Goal: Check status: Check status

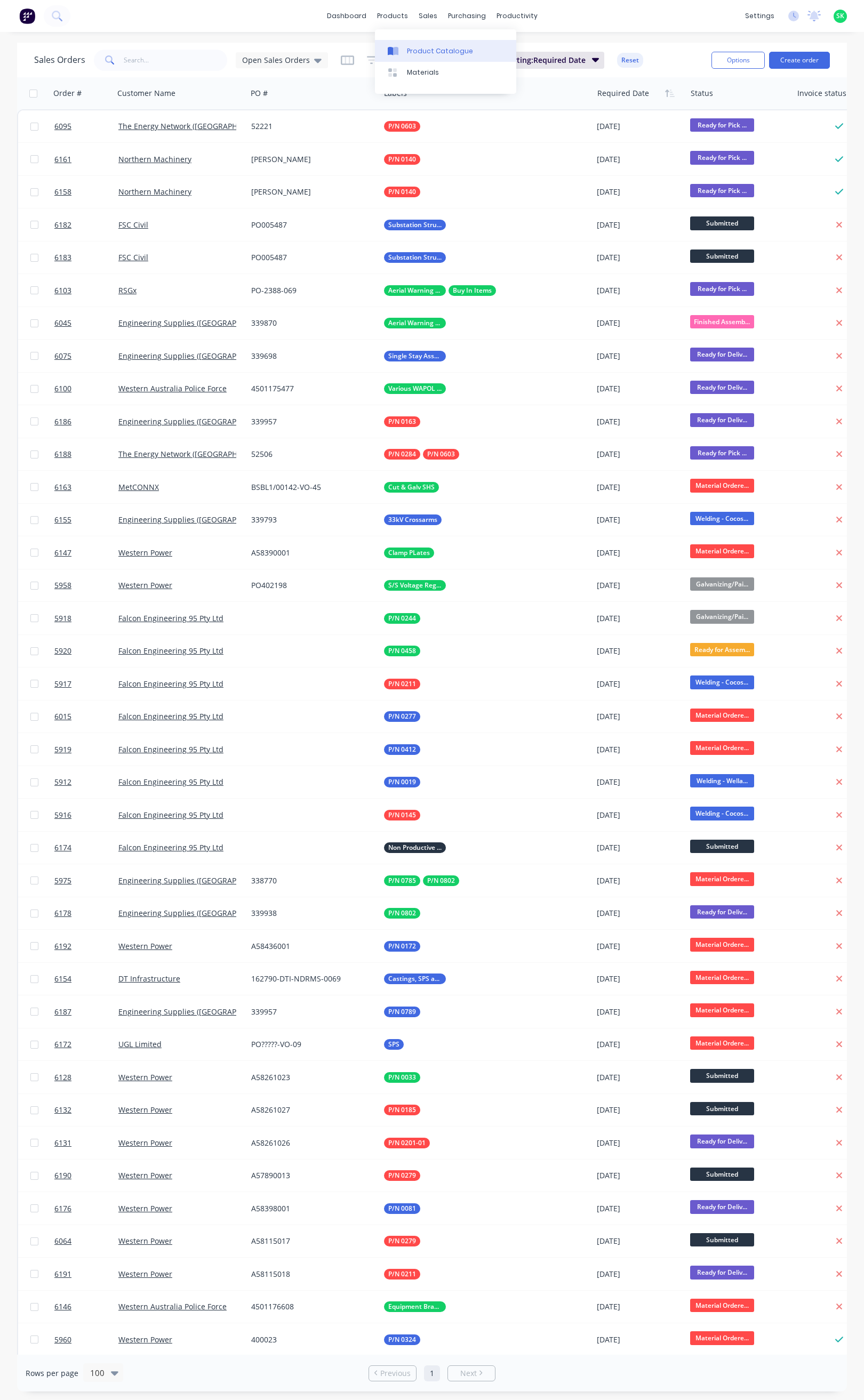
click at [410, 46] on div "Product Catalogue" at bounding box center [440, 51] width 66 height 9
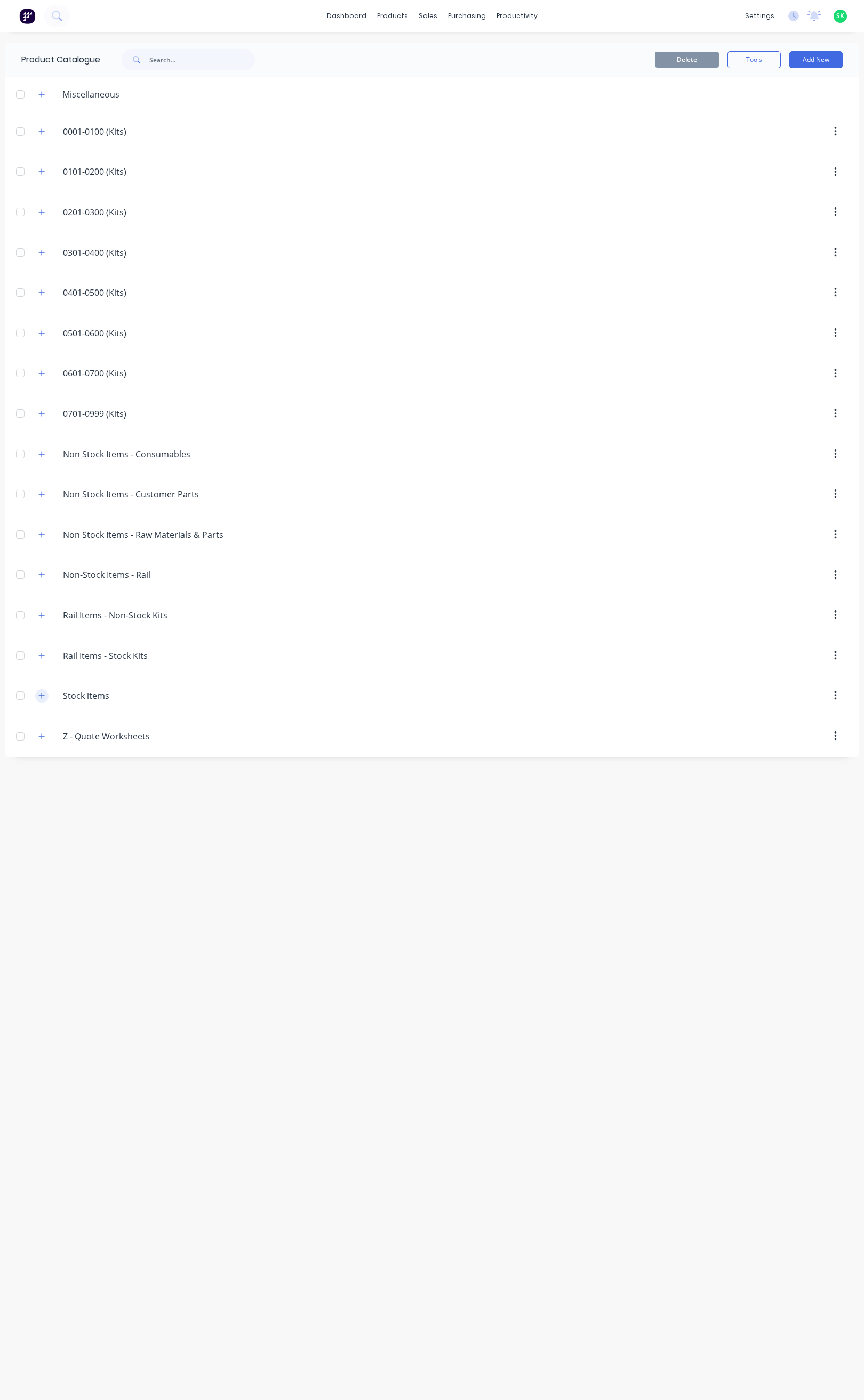
click at [43, 700] on icon "button" at bounding box center [42, 696] width 7 height 8
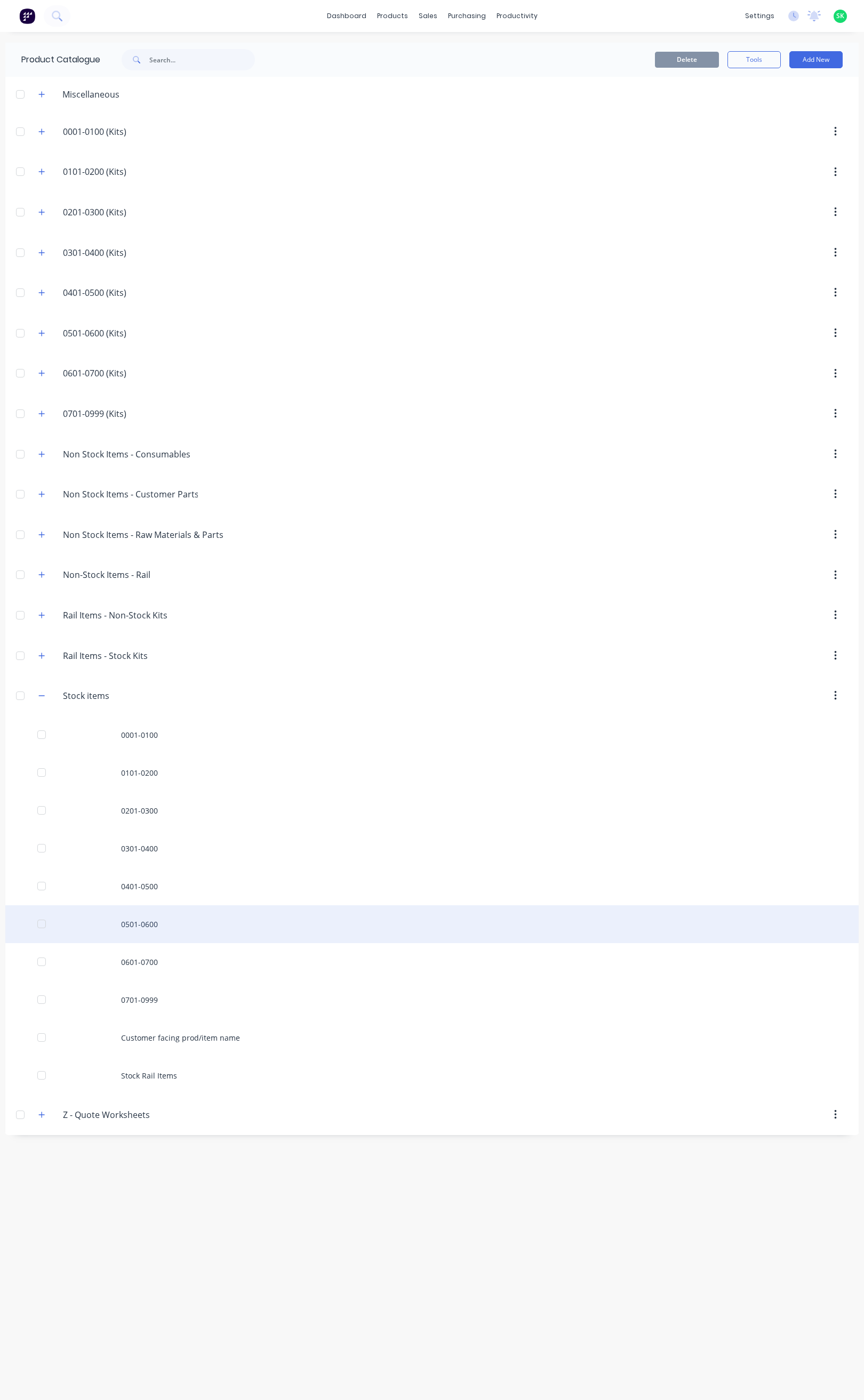
click at [141, 933] on div "0501-0600" at bounding box center [432, 925] width 853 height 38
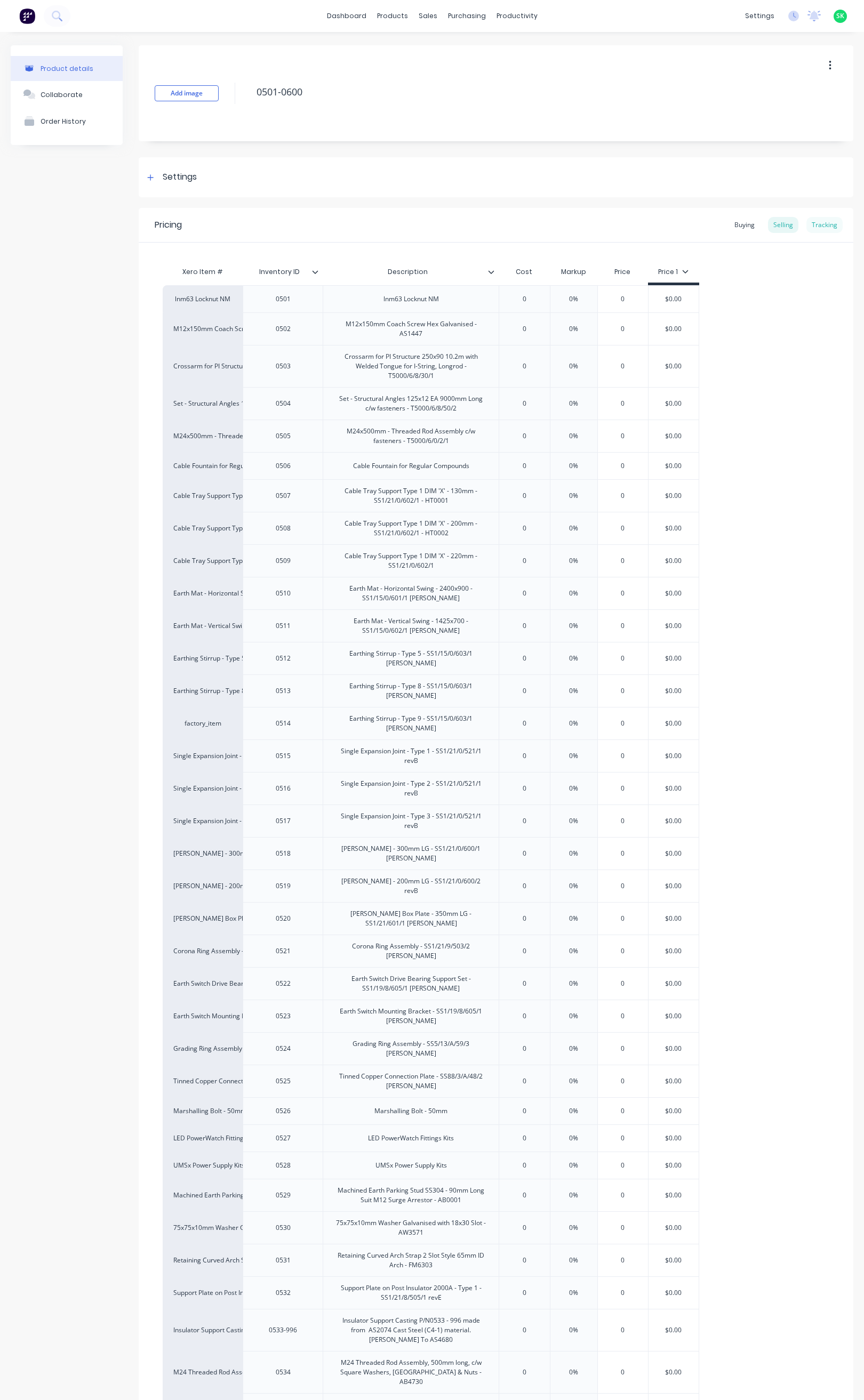
click at [811, 224] on div "Tracking" at bounding box center [824, 225] width 36 height 16
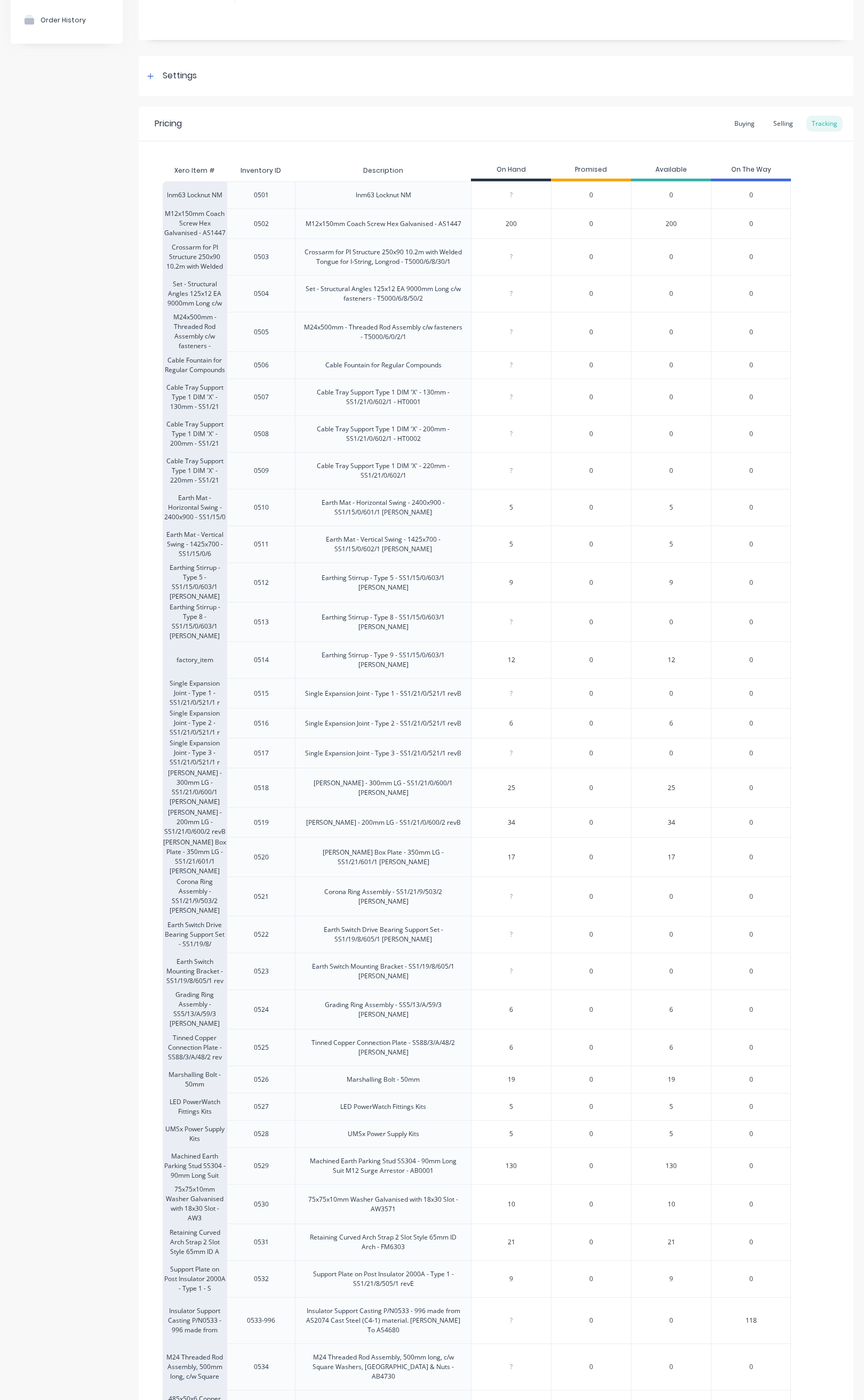
scroll to position [200, 0]
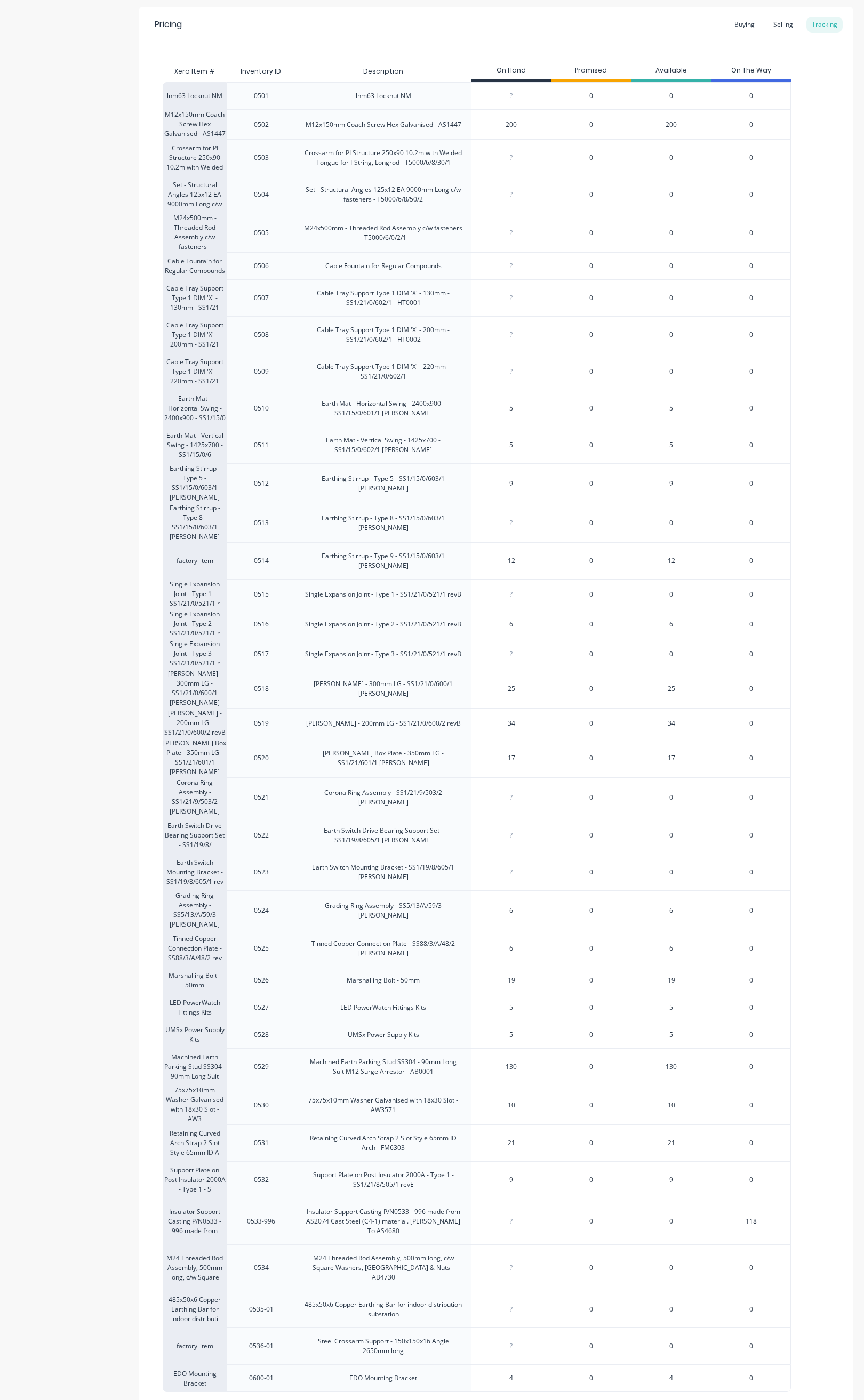
click at [247, 1399] on button "Cancel" at bounding box center [255, 1416] width 53 height 17
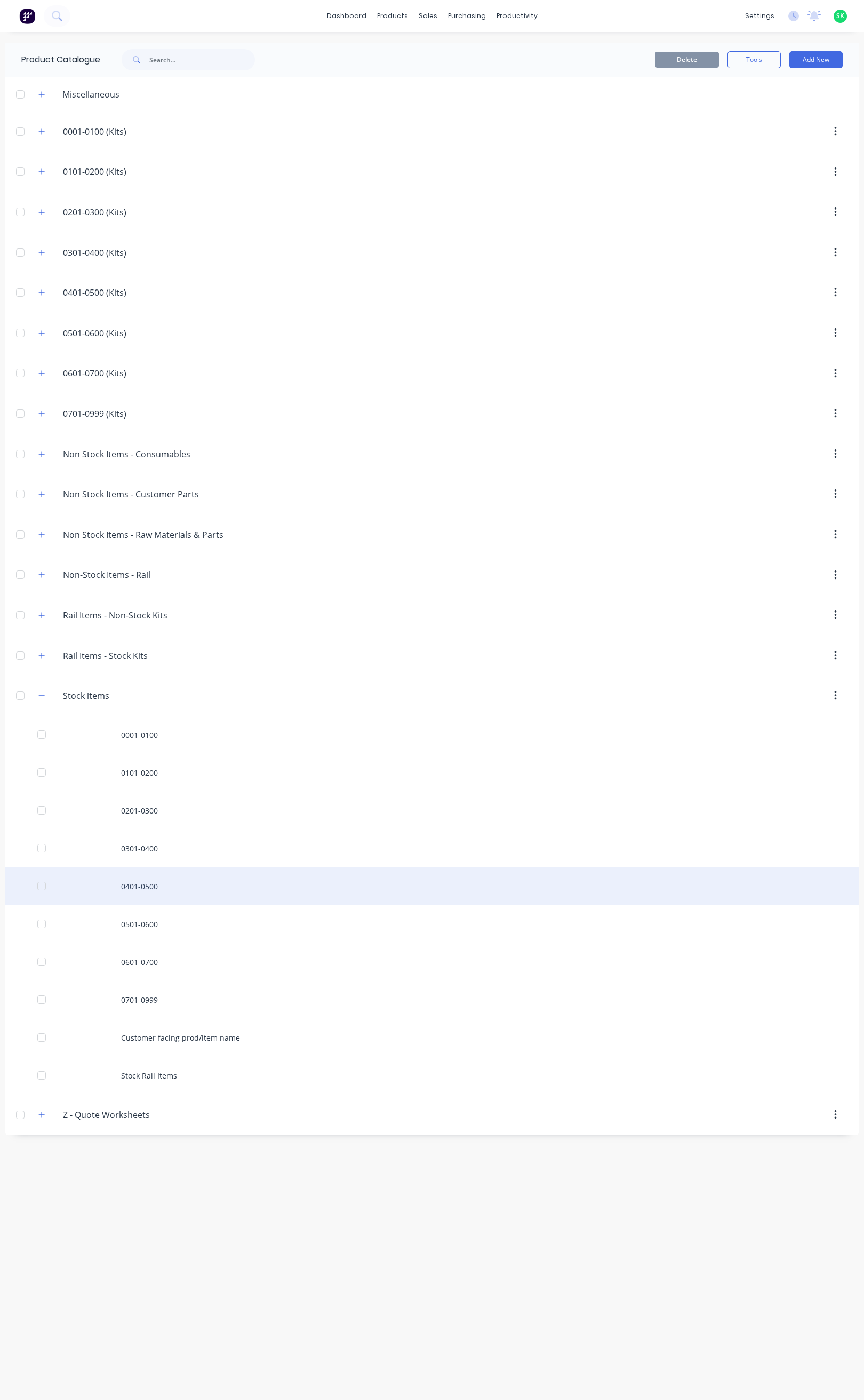
click at [123, 903] on div "0401-0500" at bounding box center [432, 887] width 853 height 38
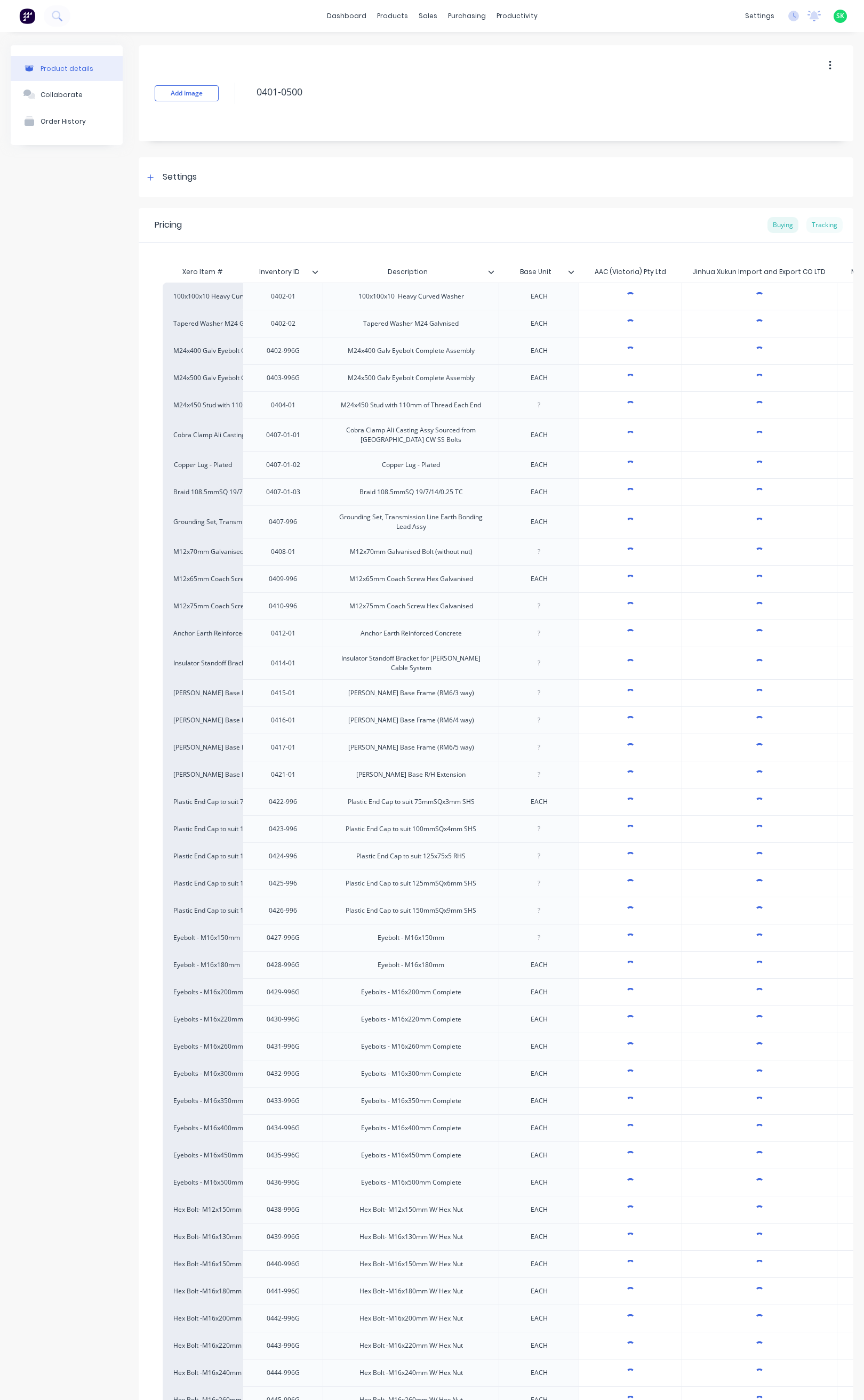
click at [816, 219] on div "Tracking" at bounding box center [824, 225] width 36 height 16
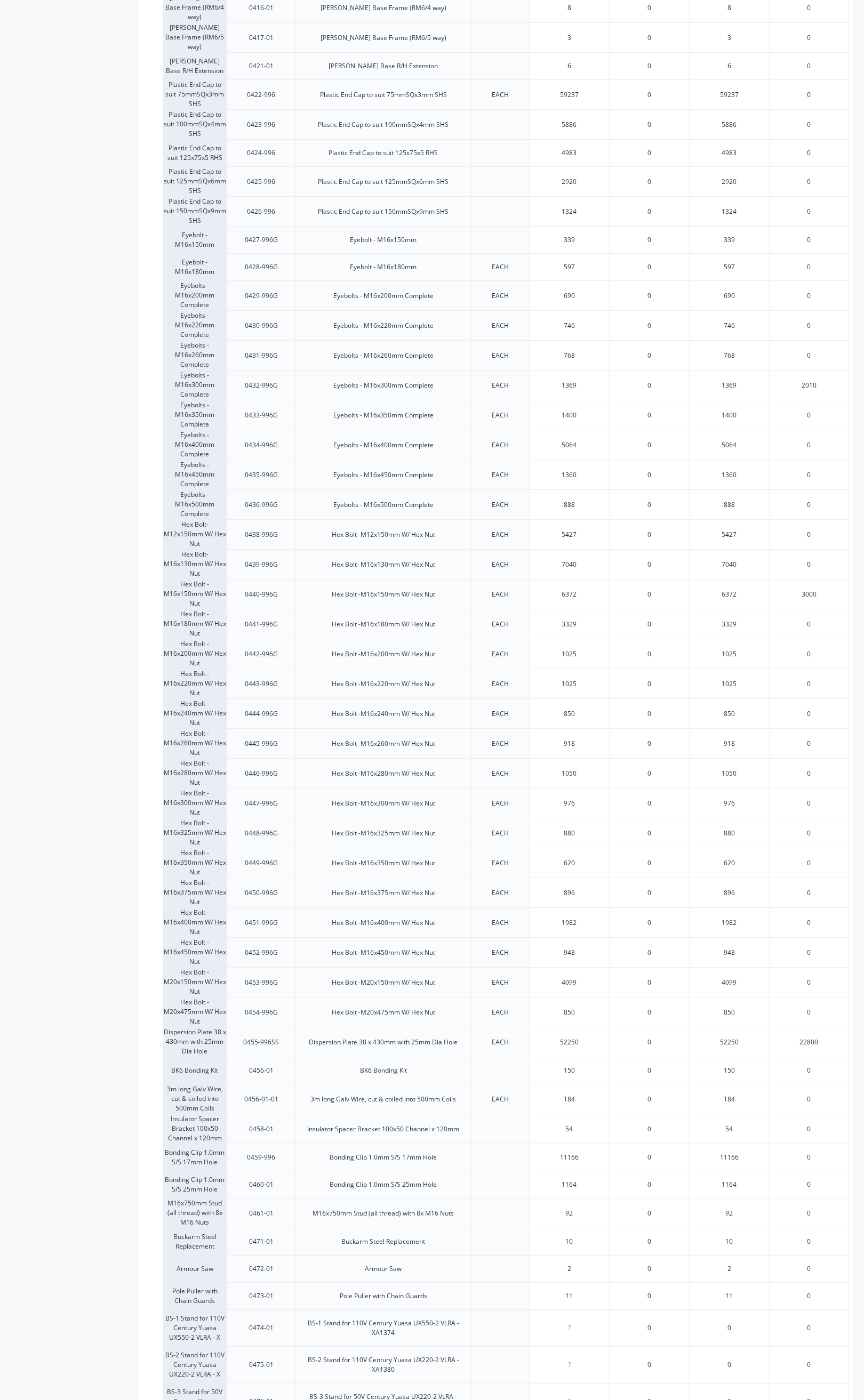
scroll to position [800, 0]
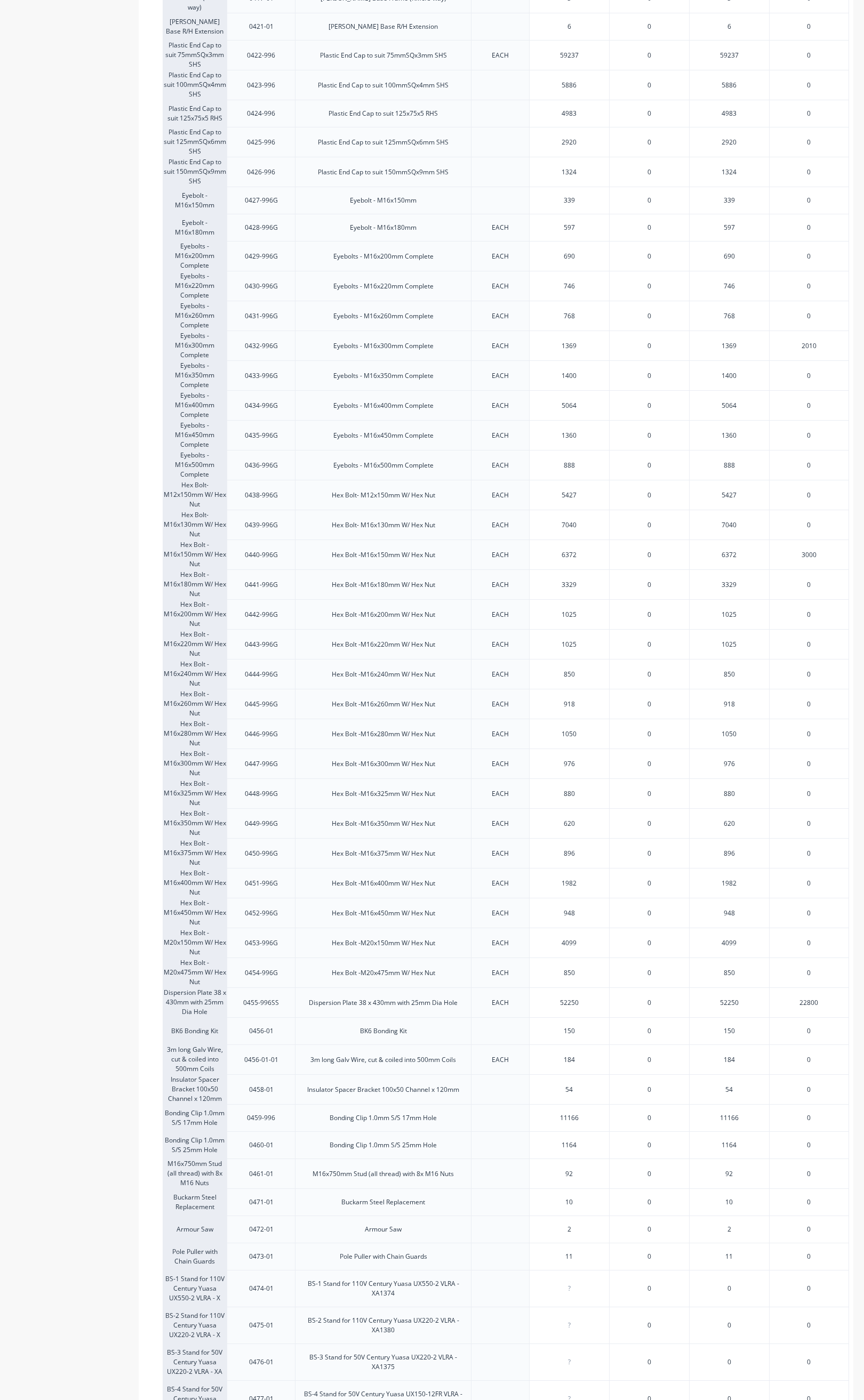
click at [574, 1095] on input "54" at bounding box center [569, 1090] width 79 height 9
type input "5"
type input "226"
click at [581, 1243] on div "2" at bounding box center [569, 1229] width 79 height 26
type input "2"
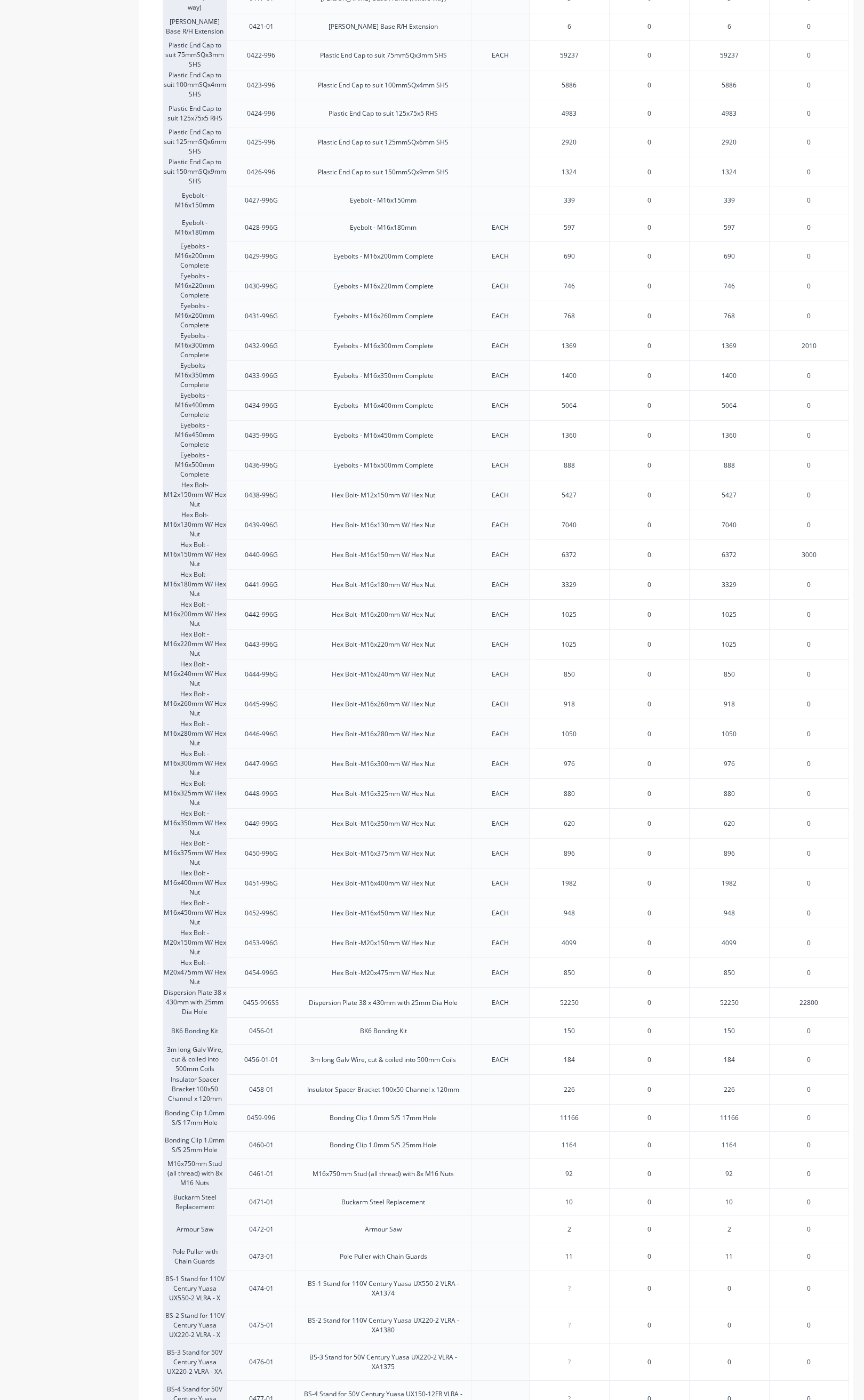
click at [579, 1095] on input "226" at bounding box center [569, 1090] width 79 height 9
type input "238"
click at [592, 1235] on input "2" at bounding box center [569, 1229] width 79 height 9
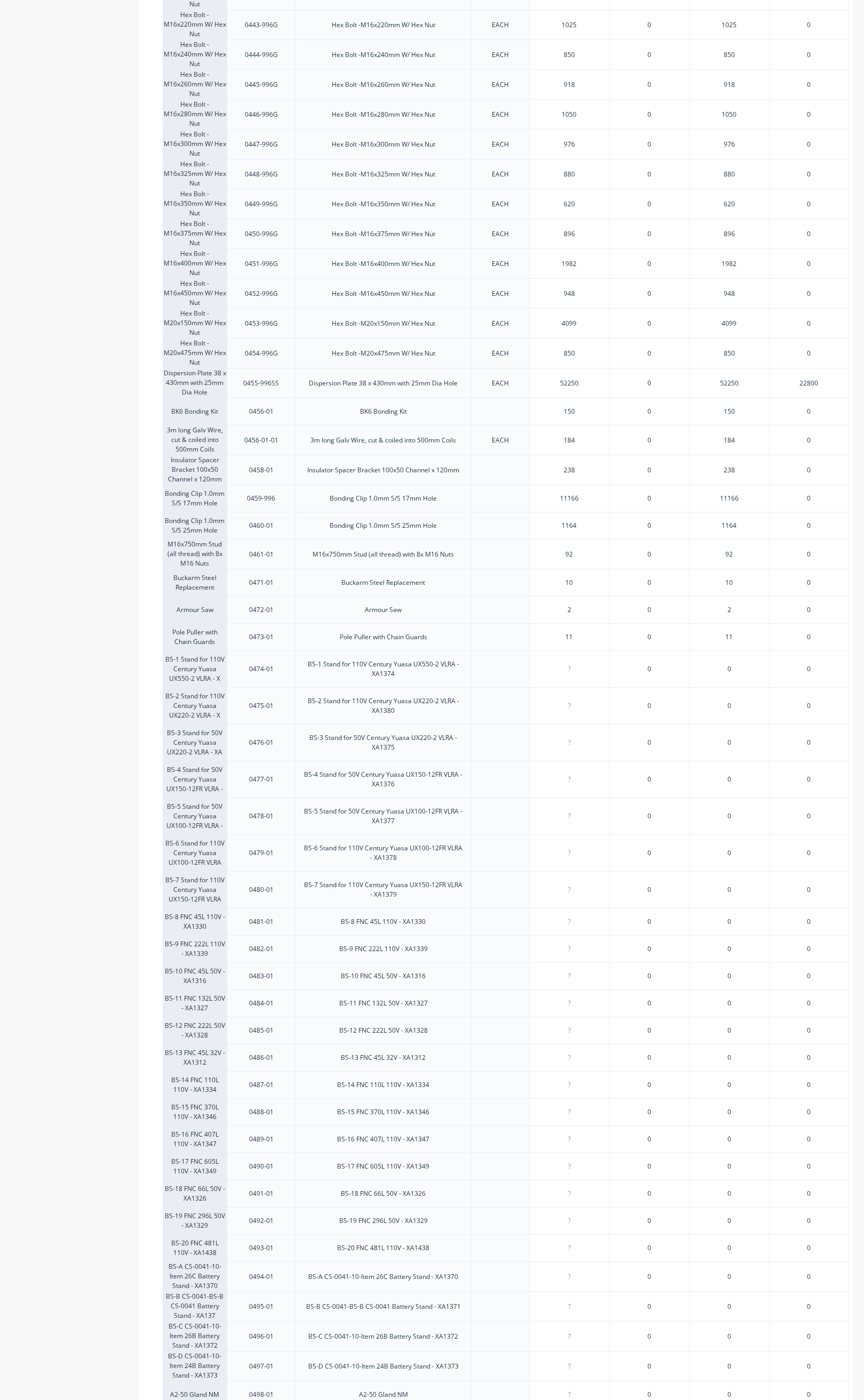
scroll to position [1647, 0]
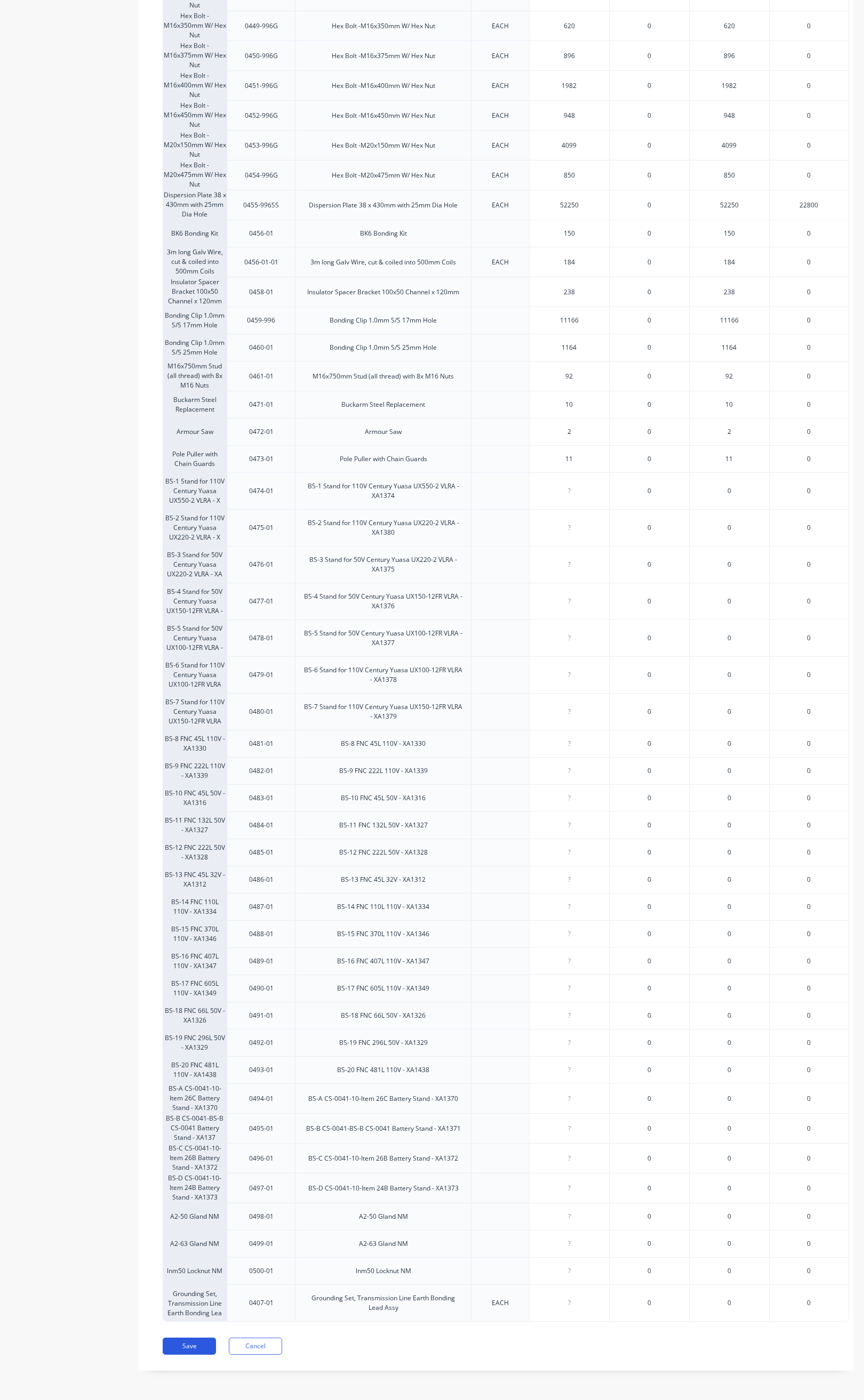
click at [205, 1343] on button "Save" at bounding box center [189, 1346] width 53 height 17
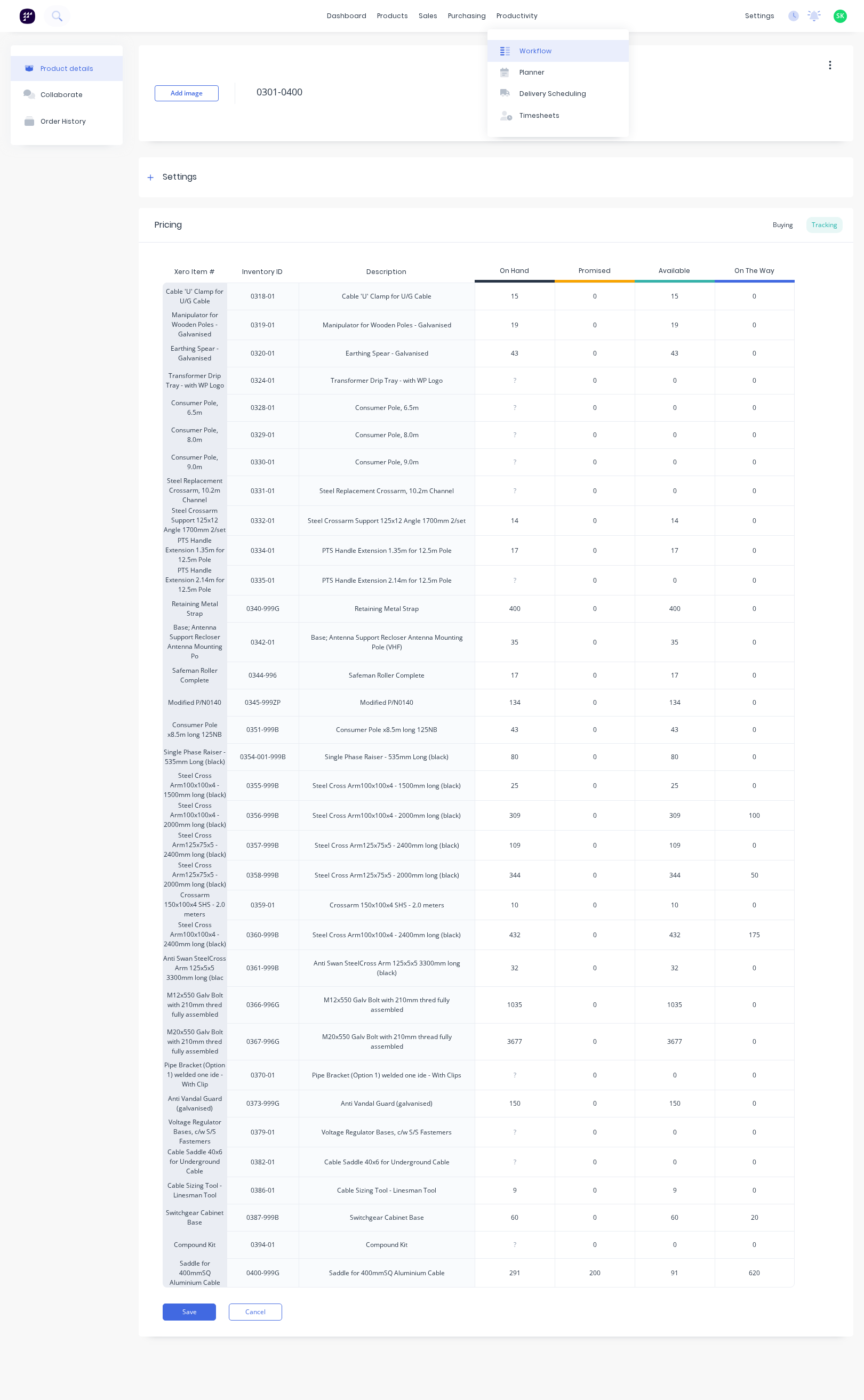
click at [527, 51] on div "Workflow" at bounding box center [535, 51] width 32 height 9
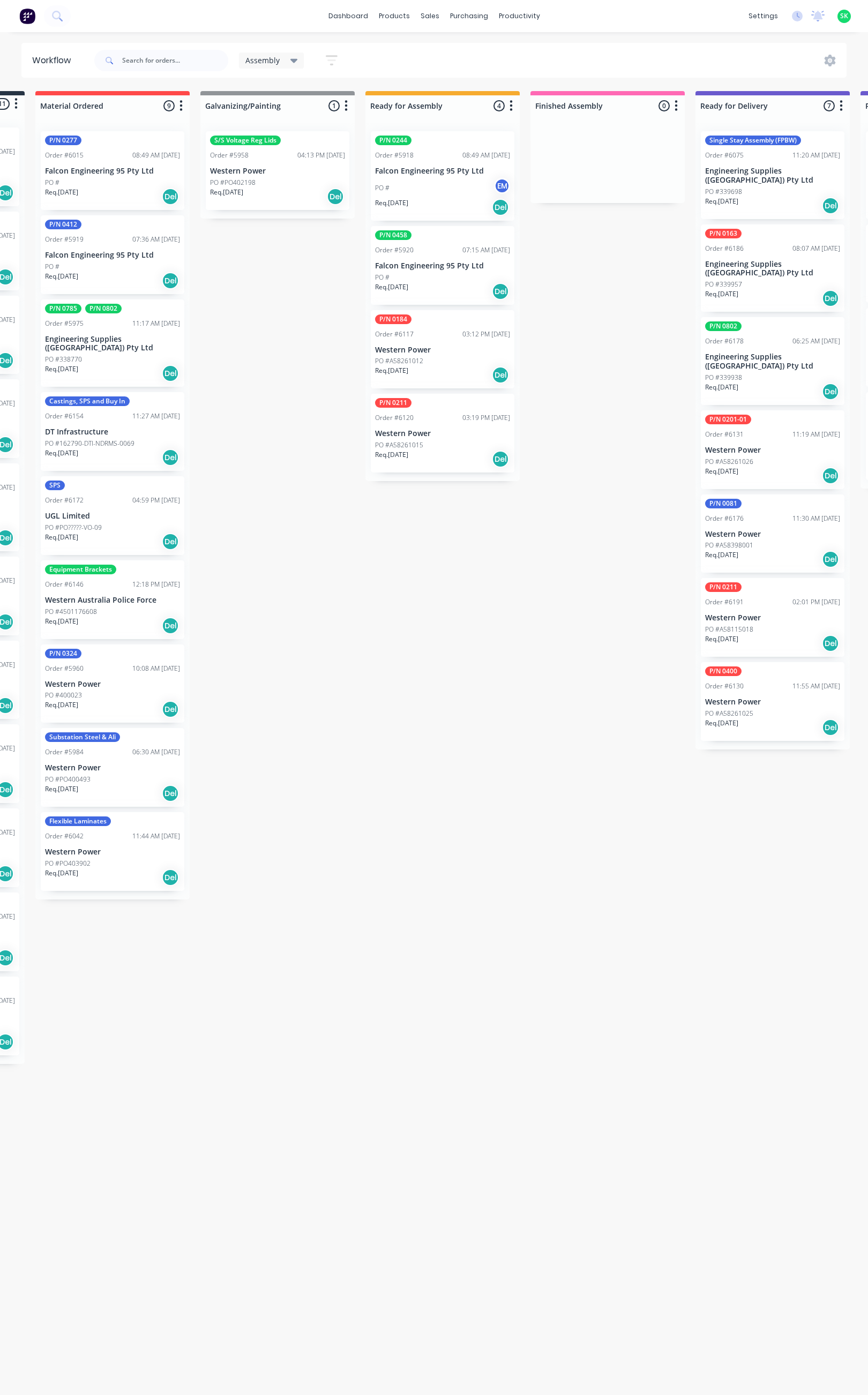
scroll to position [0, 106]
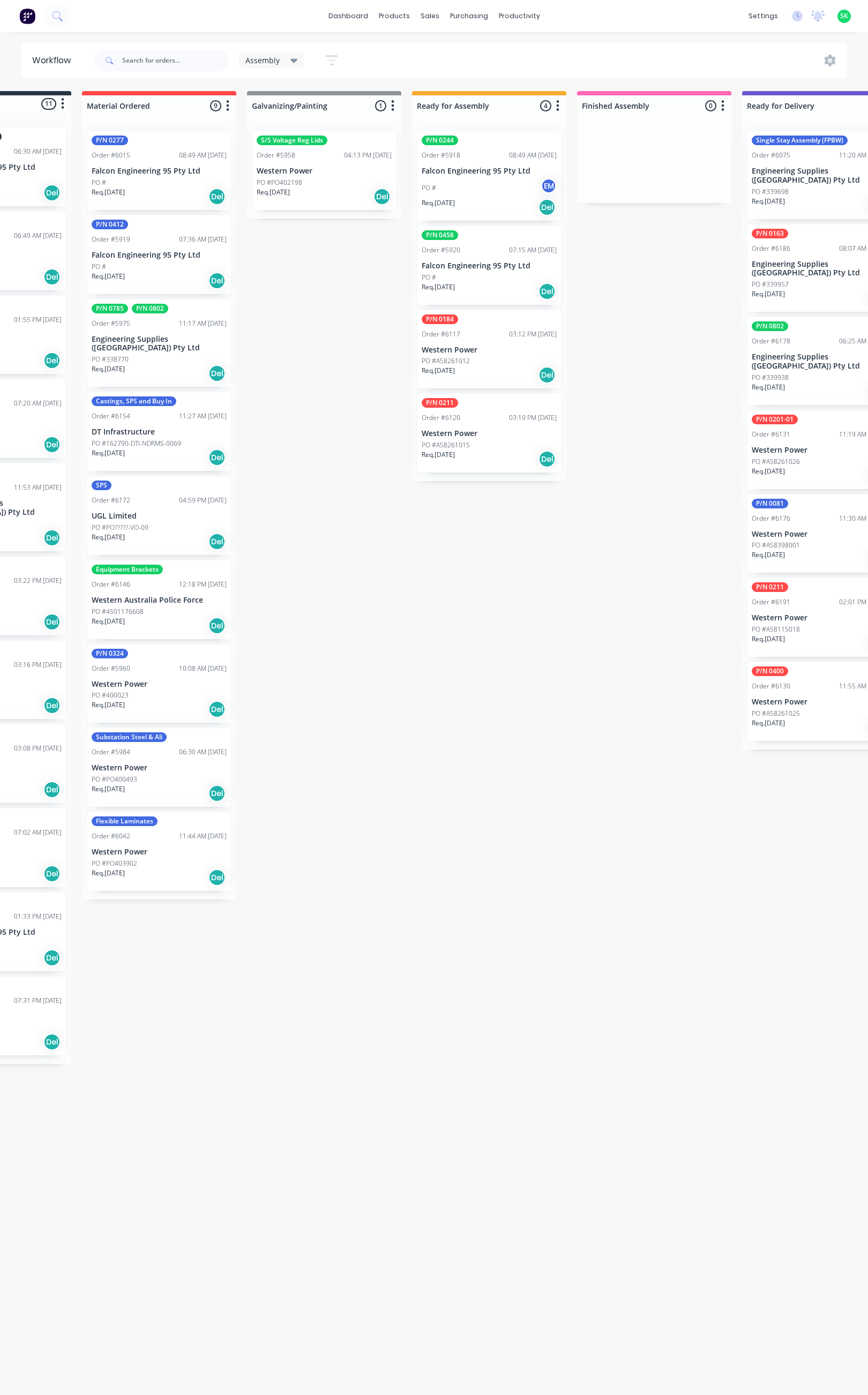
click at [460, 262] on p "Falcon Engineering 95 Pty Ltd" at bounding box center [489, 266] width 135 height 9
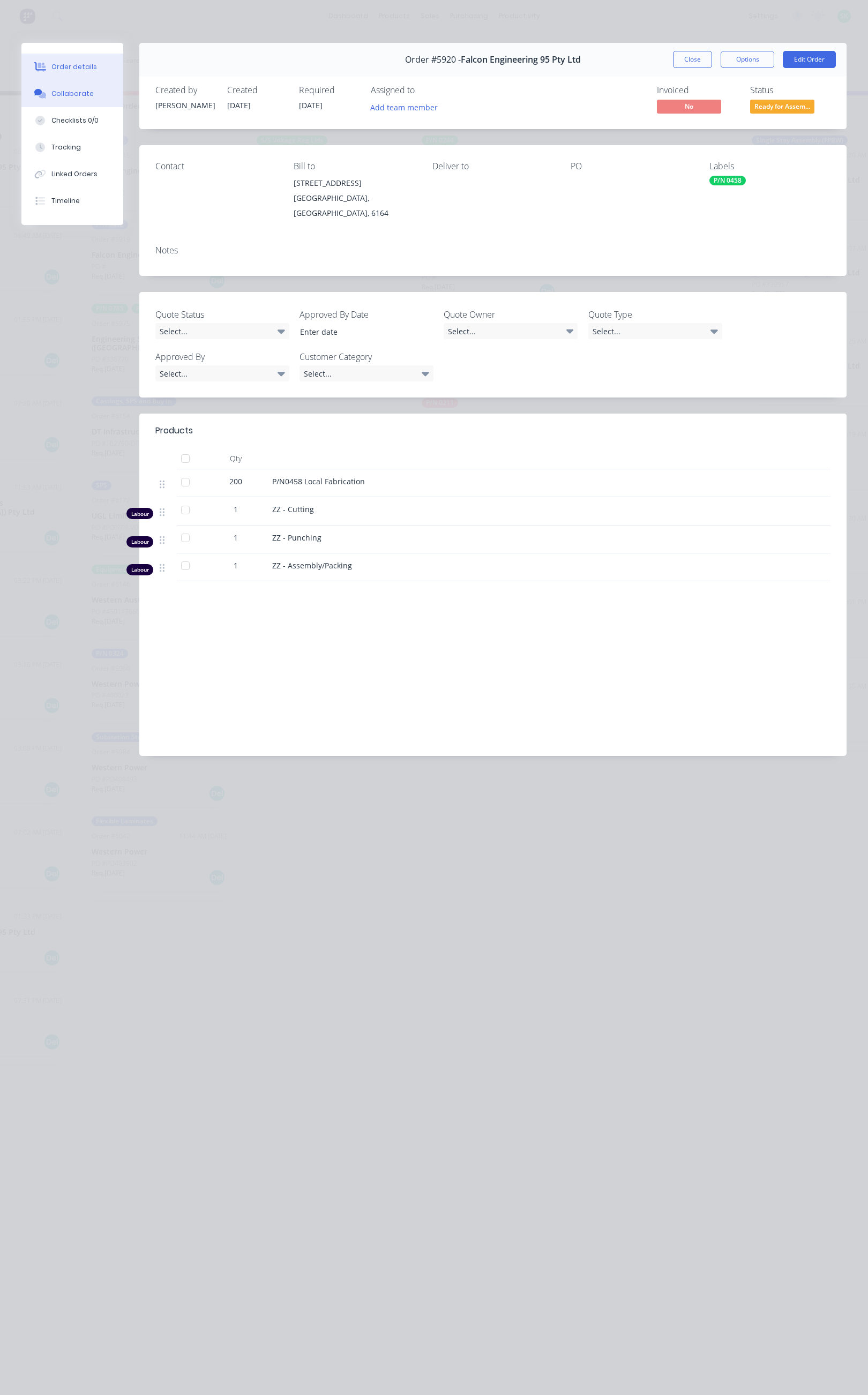
click at [85, 93] on div "Collaborate" at bounding box center [72, 94] width 43 height 9
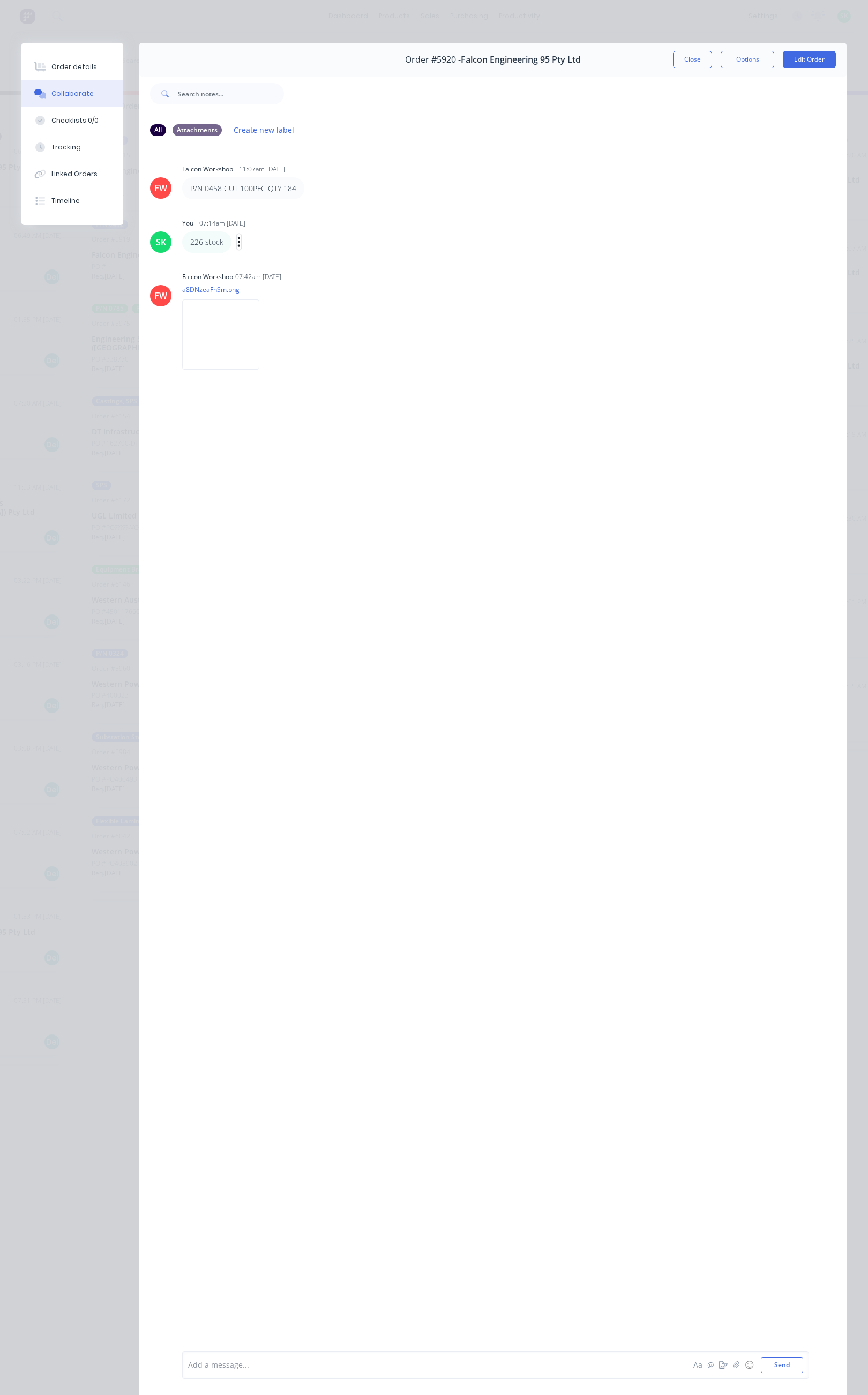
click at [239, 241] on icon "button" at bounding box center [238, 241] width 3 height 12
click at [274, 258] on button "Edit" at bounding box center [278, 261] width 67 height 18
click at [237, 237] on icon "button" at bounding box center [238, 241] width 2 height 9
click at [266, 256] on button "Edit" at bounding box center [278, 261] width 67 height 18
click at [237, 241] on icon "button" at bounding box center [238, 241] width 2 height 9
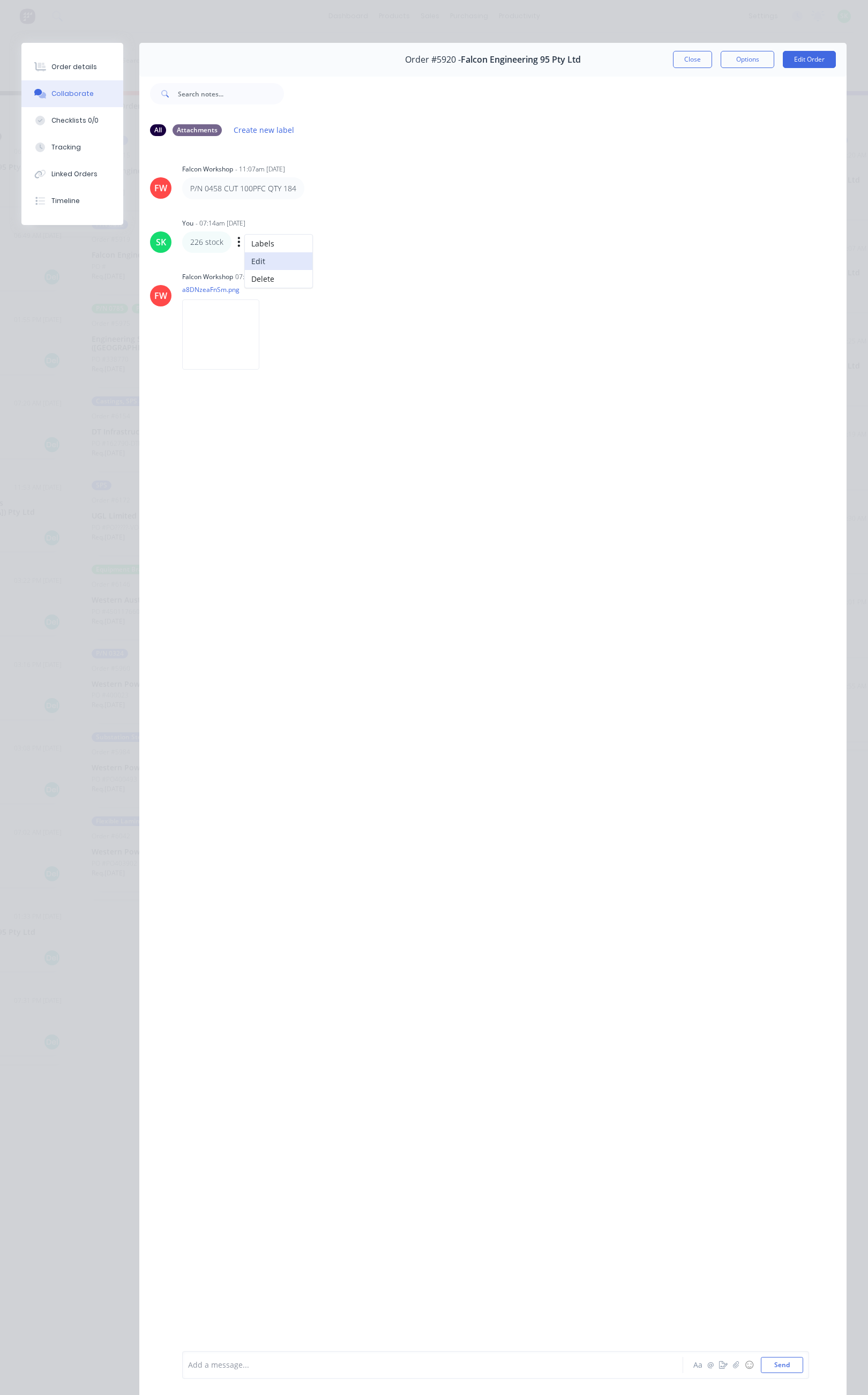
click at [277, 260] on button "Edit" at bounding box center [278, 261] width 67 height 18
click at [230, 1362] on div at bounding box center [419, 1365] width 461 height 11
click at [769, 1361] on button "Send" at bounding box center [782, 1365] width 43 height 16
click at [246, 242] on icon "button" at bounding box center [244, 241] width 3 height 12
click at [274, 257] on button "Edit" at bounding box center [284, 261] width 67 height 18
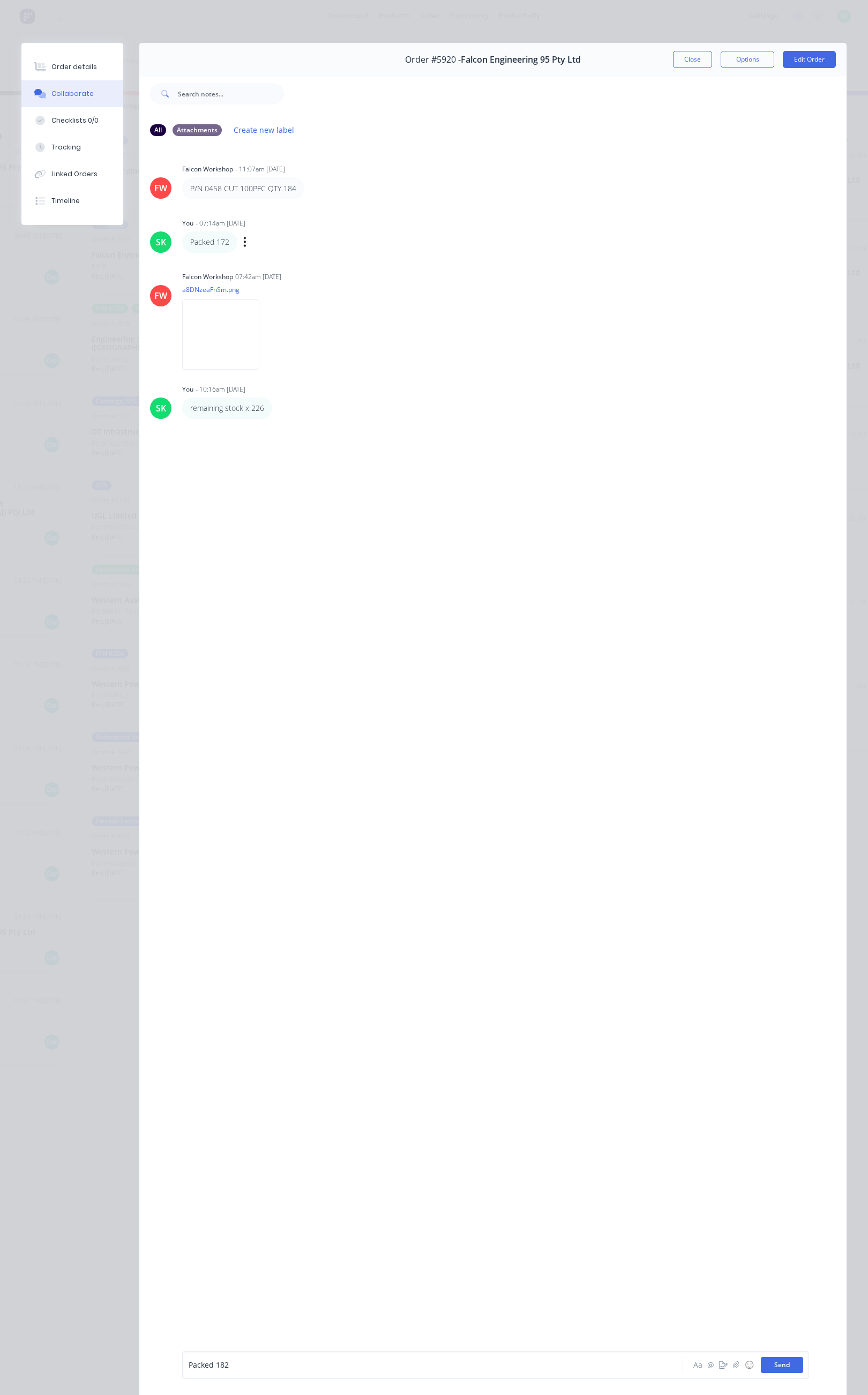
click at [761, 1363] on button "Send" at bounding box center [782, 1365] width 43 height 16
click at [278, 406] on icon "button" at bounding box center [279, 408] width 3 height 12
click at [297, 424] on button "Edit" at bounding box center [319, 427] width 67 height 18
click at [772, 1363] on button "Send" at bounding box center [782, 1365] width 43 height 16
click at [673, 58] on button "Close" at bounding box center [691, 60] width 39 height 17
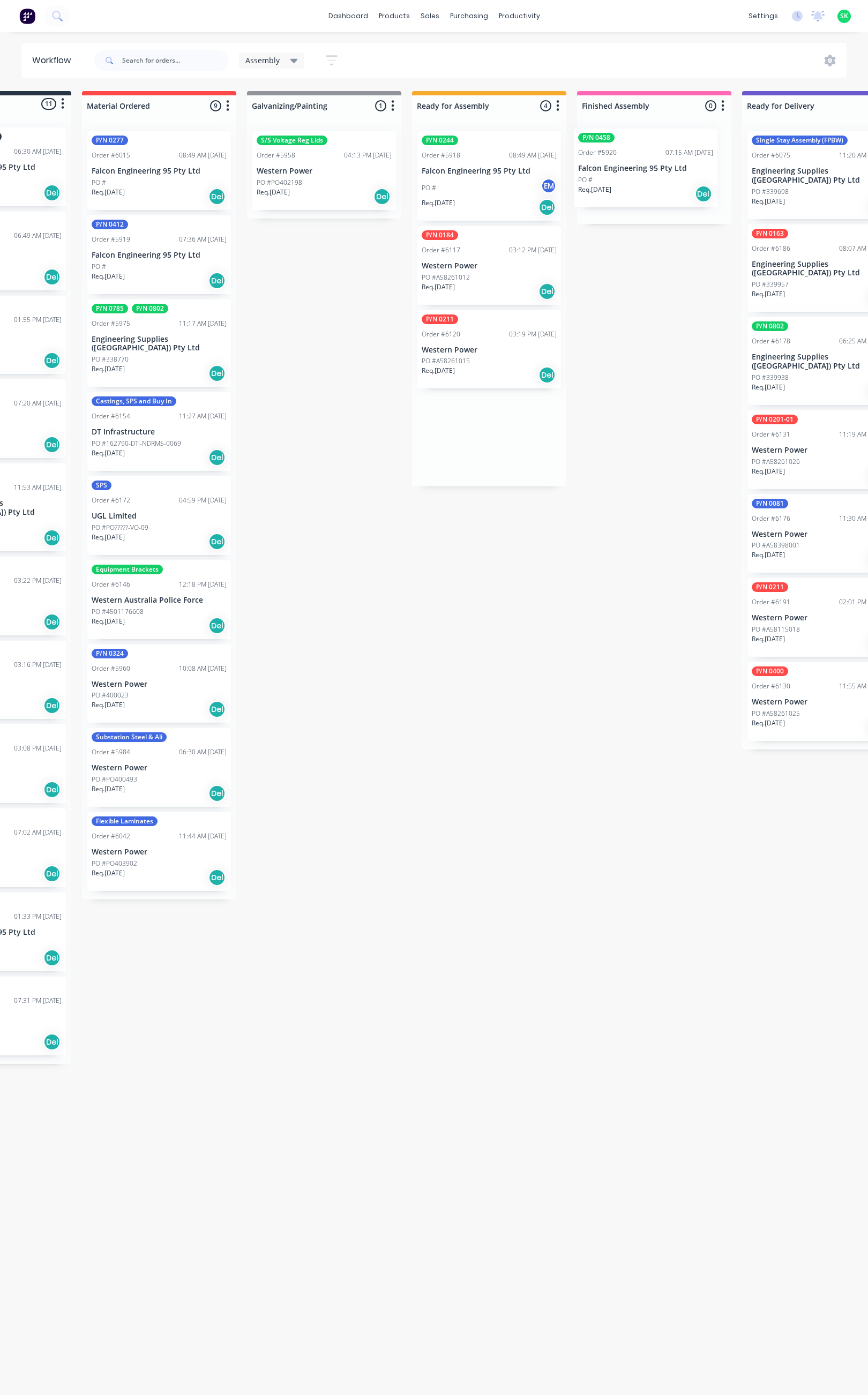
drag, startPoint x: 489, startPoint y: 269, endPoint x: 648, endPoint y: 171, distance: 186.8
click at [648, 171] on div "Submitted 11 Status colour #273444 hex #273444 Save Cancel Summaries Total orde…" at bounding box center [857, 577] width 1941 height 972
click at [148, 533] on div "Req. [DATE] Del" at bounding box center [159, 541] width 135 height 18
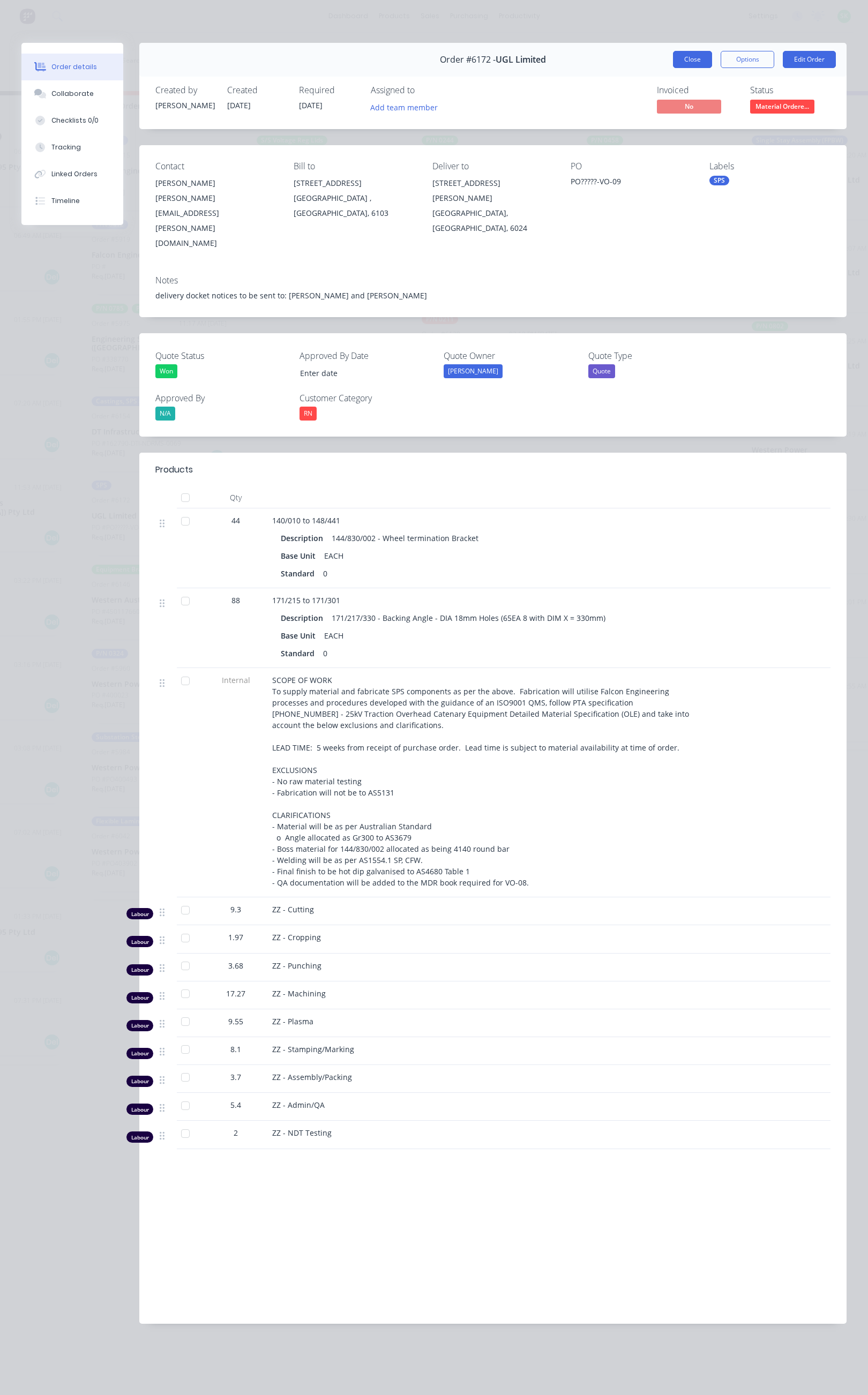
click at [696, 58] on button "Close" at bounding box center [691, 60] width 39 height 17
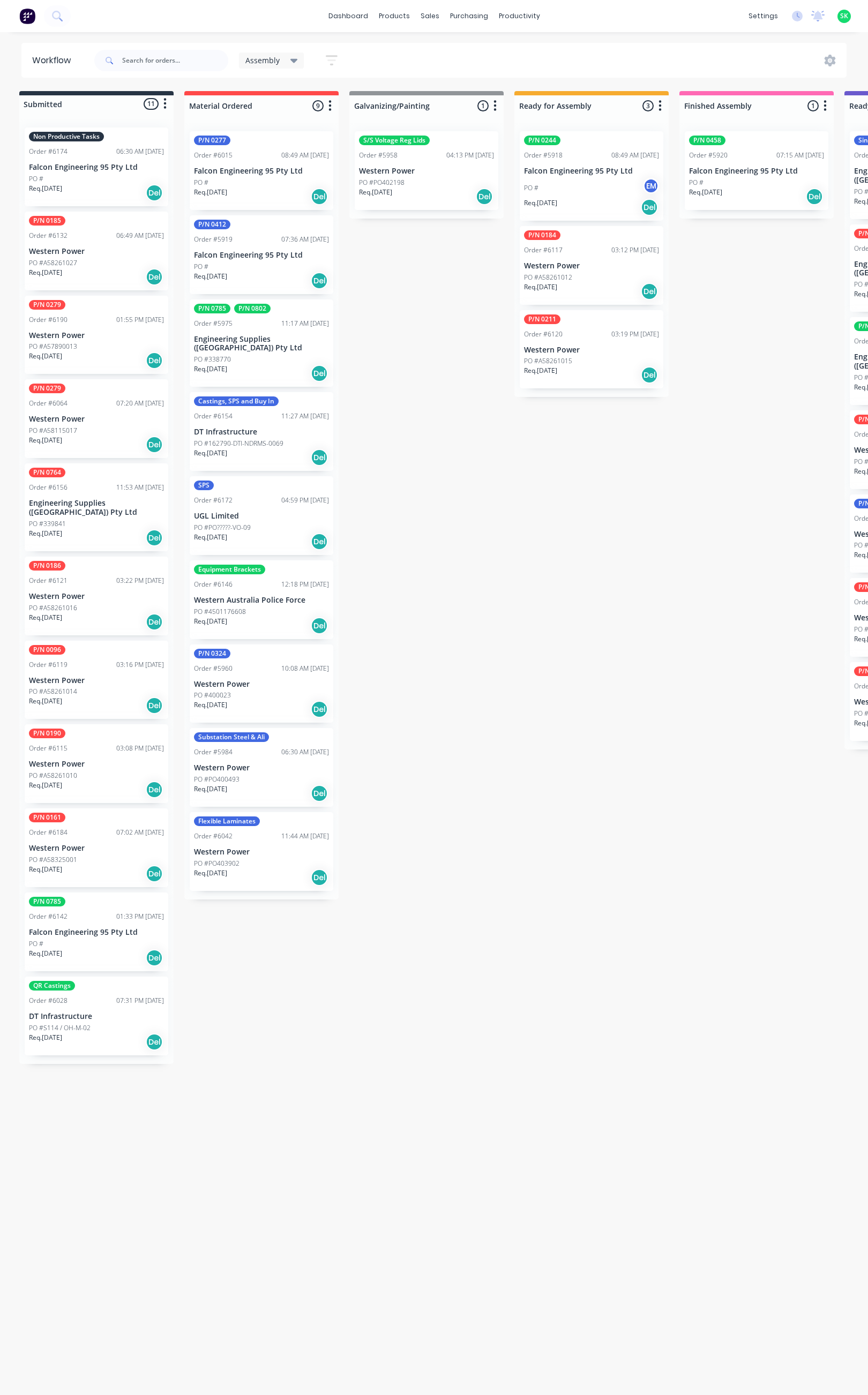
scroll to position [0, 0]
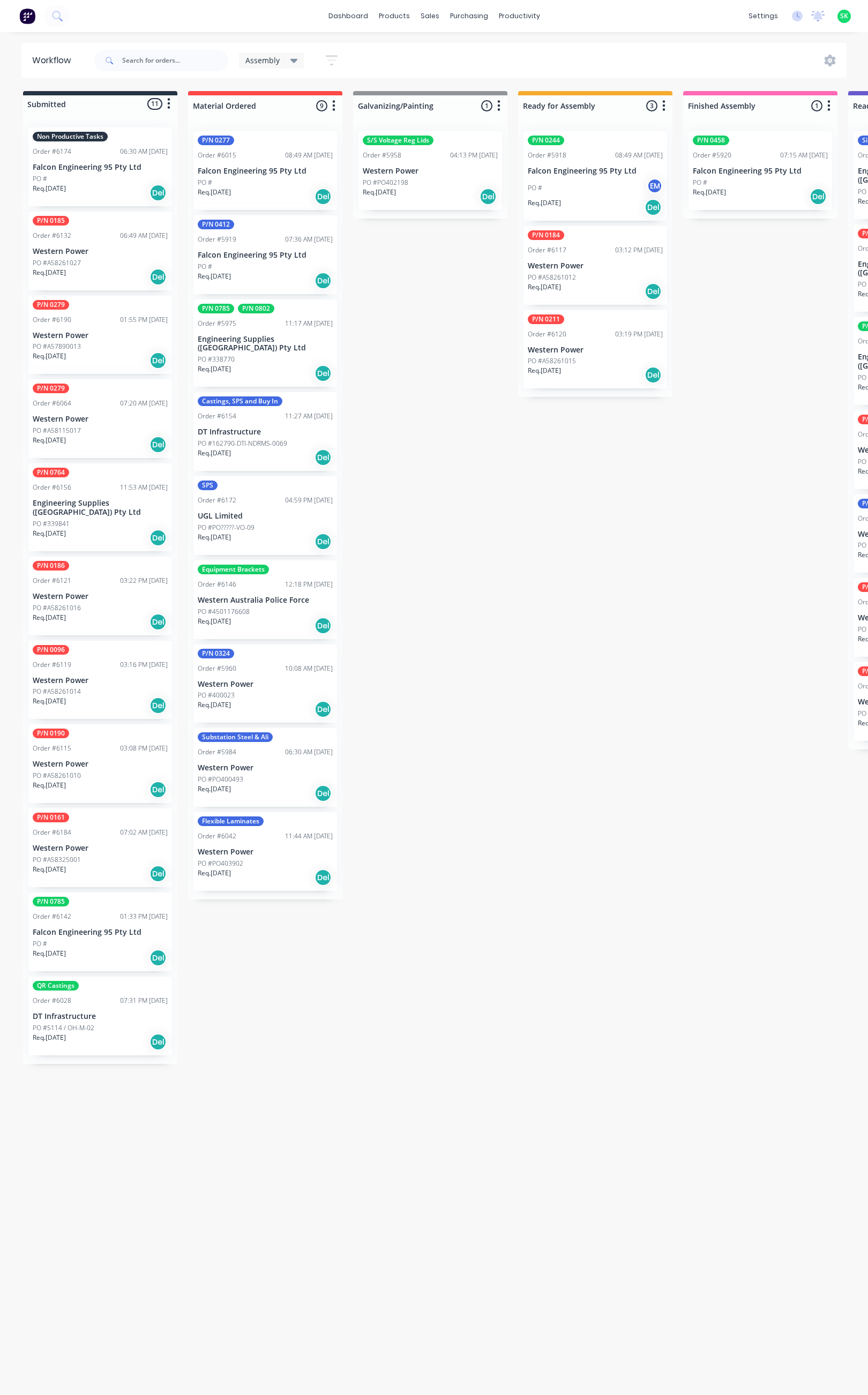
click at [291, 58] on icon at bounding box center [294, 61] width 8 height 11
click at [264, 137] on button "None" at bounding box center [304, 140] width 114 height 12
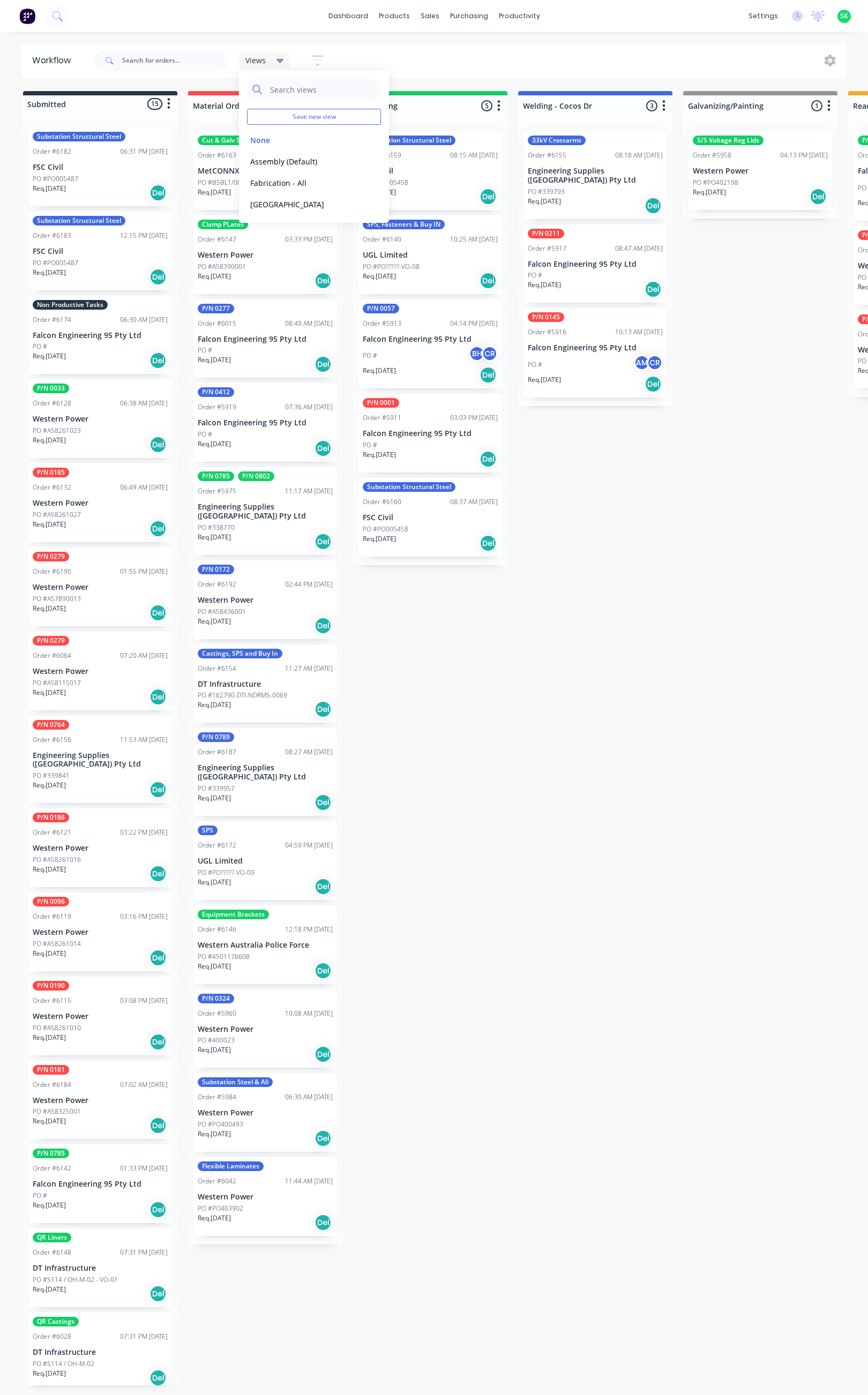
click at [264, 179] on p "PO #BSBL1/00142-VO-45" at bounding box center [235, 182] width 75 height 9
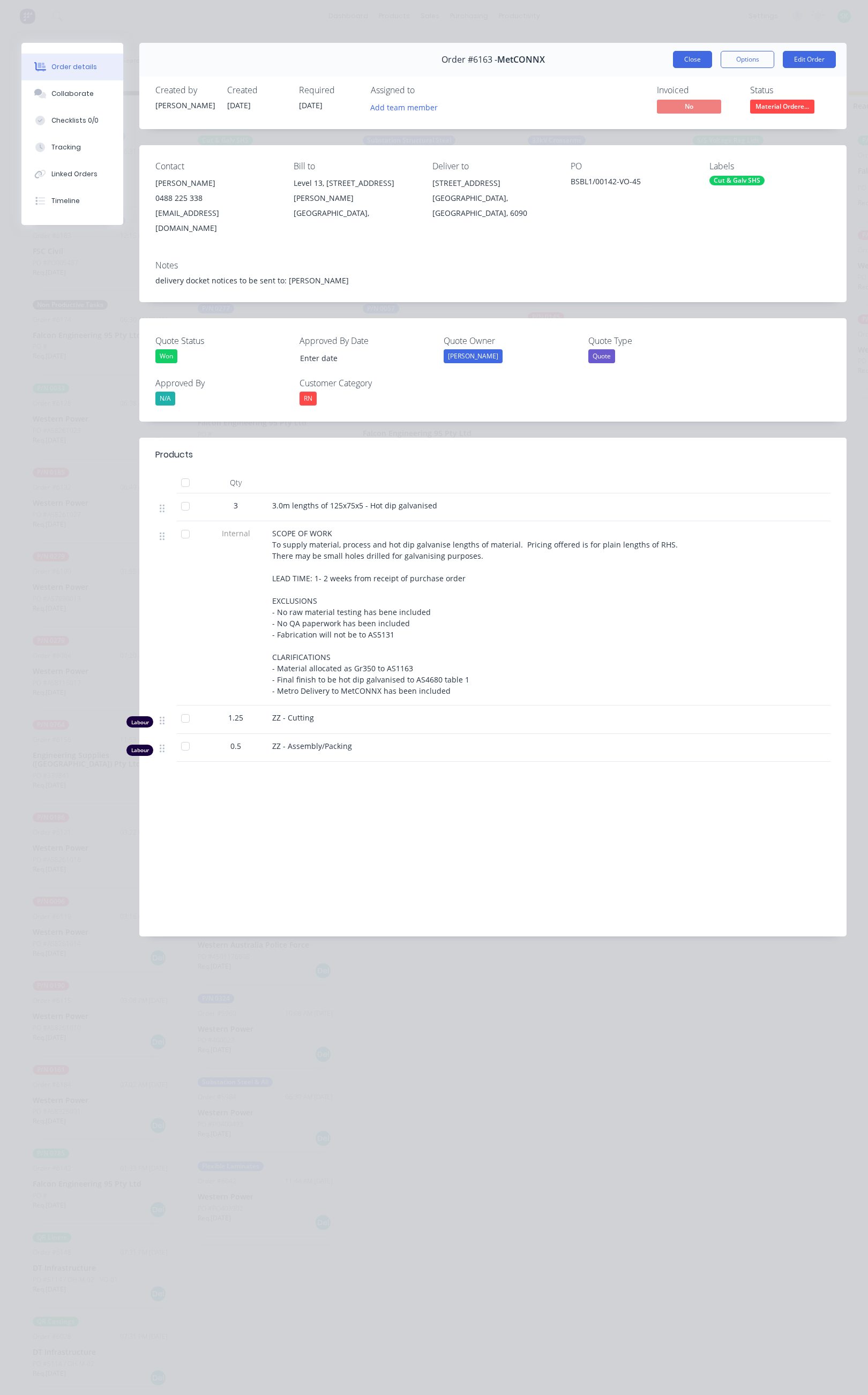
click at [689, 56] on button "Close" at bounding box center [691, 60] width 39 height 17
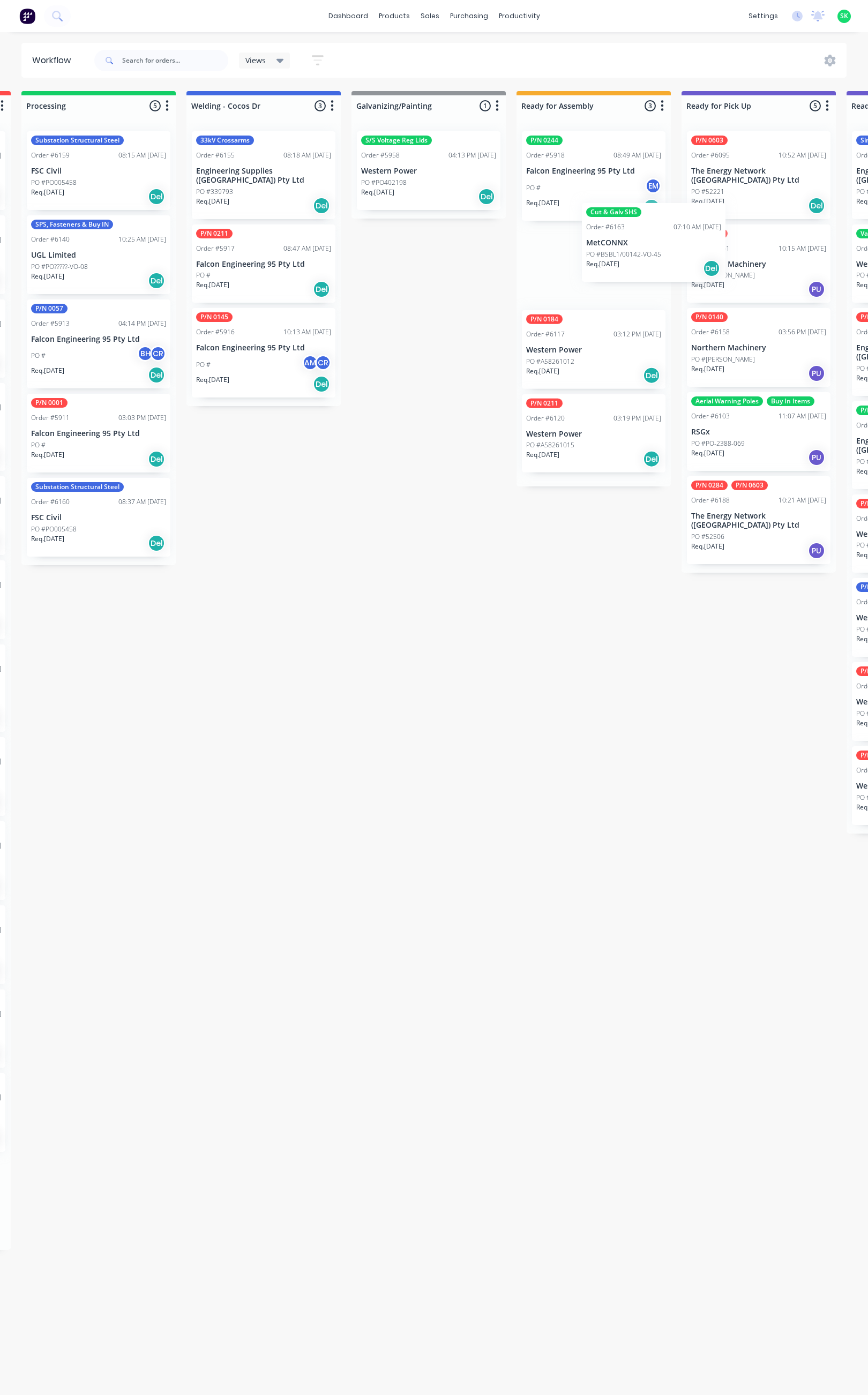
scroll to position [0, 337]
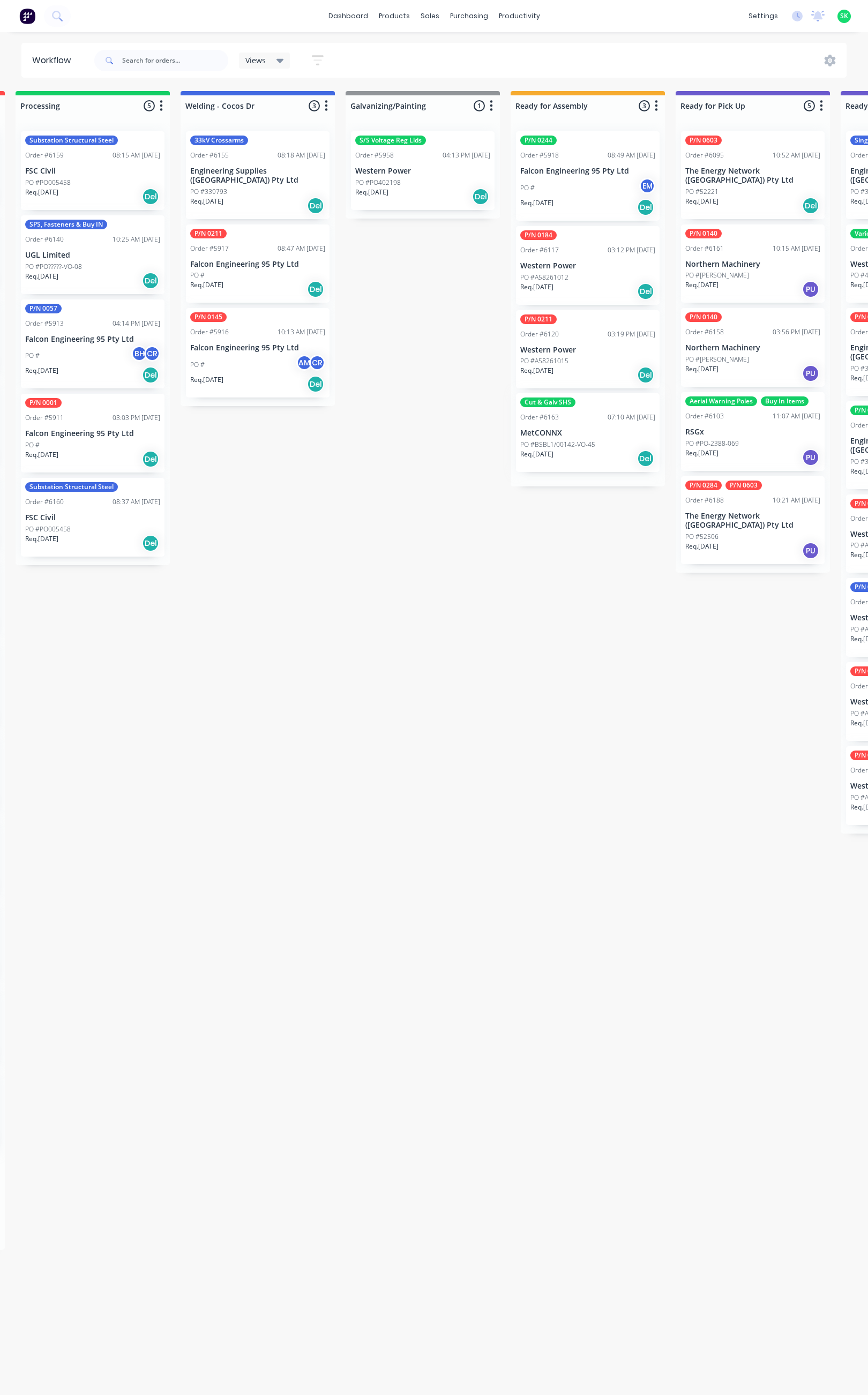
drag, startPoint x: 265, startPoint y: 189, endPoint x: 592, endPoint y: 450, distance: 418.4
click at [592, 450] on div "Submitted 15 Status colour #273444 hex #273444 Save Cancel Summaries Total orde…" at bounding box center [625, 738] width 1941 height 1294
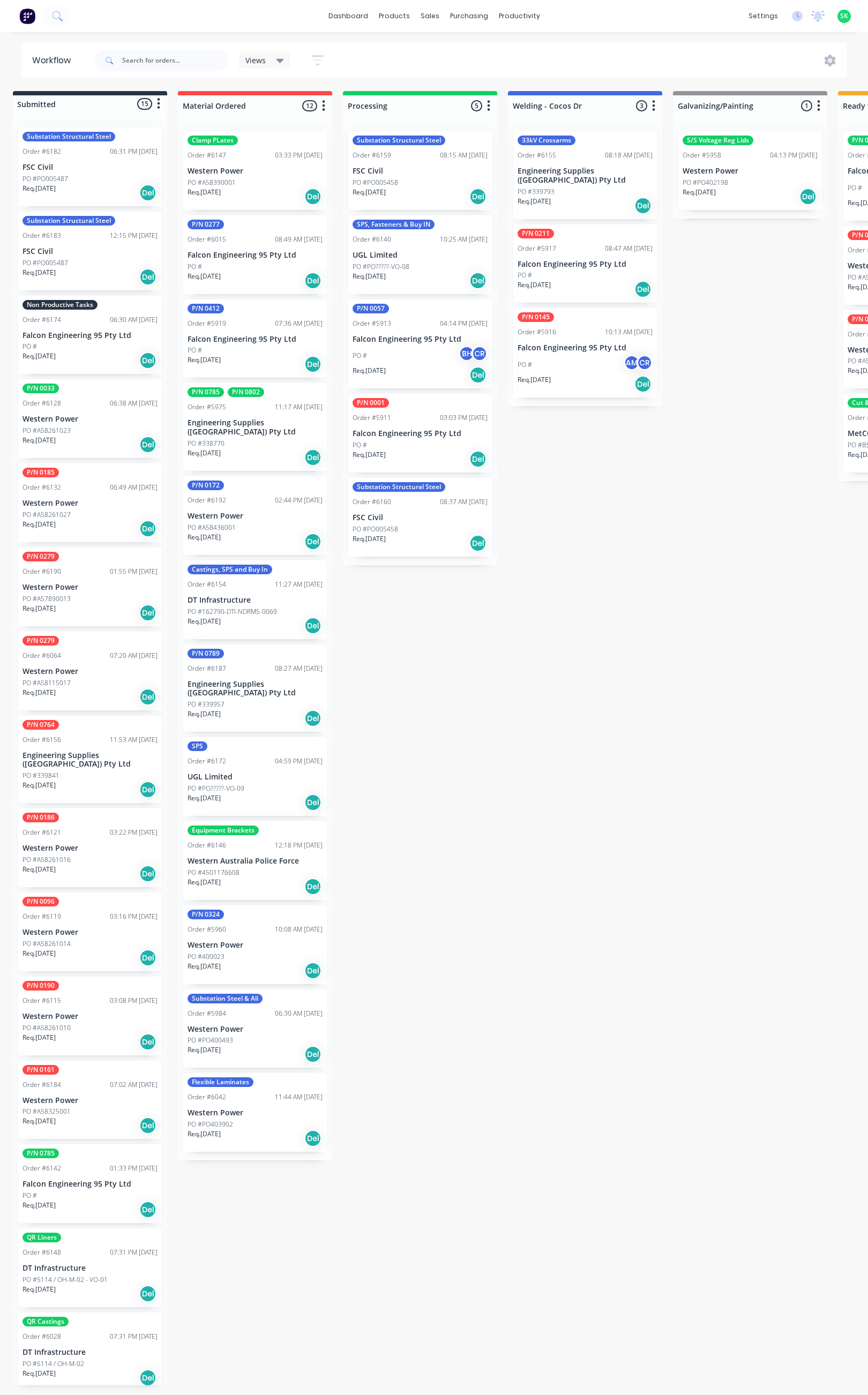
scroll to position [0, 0]
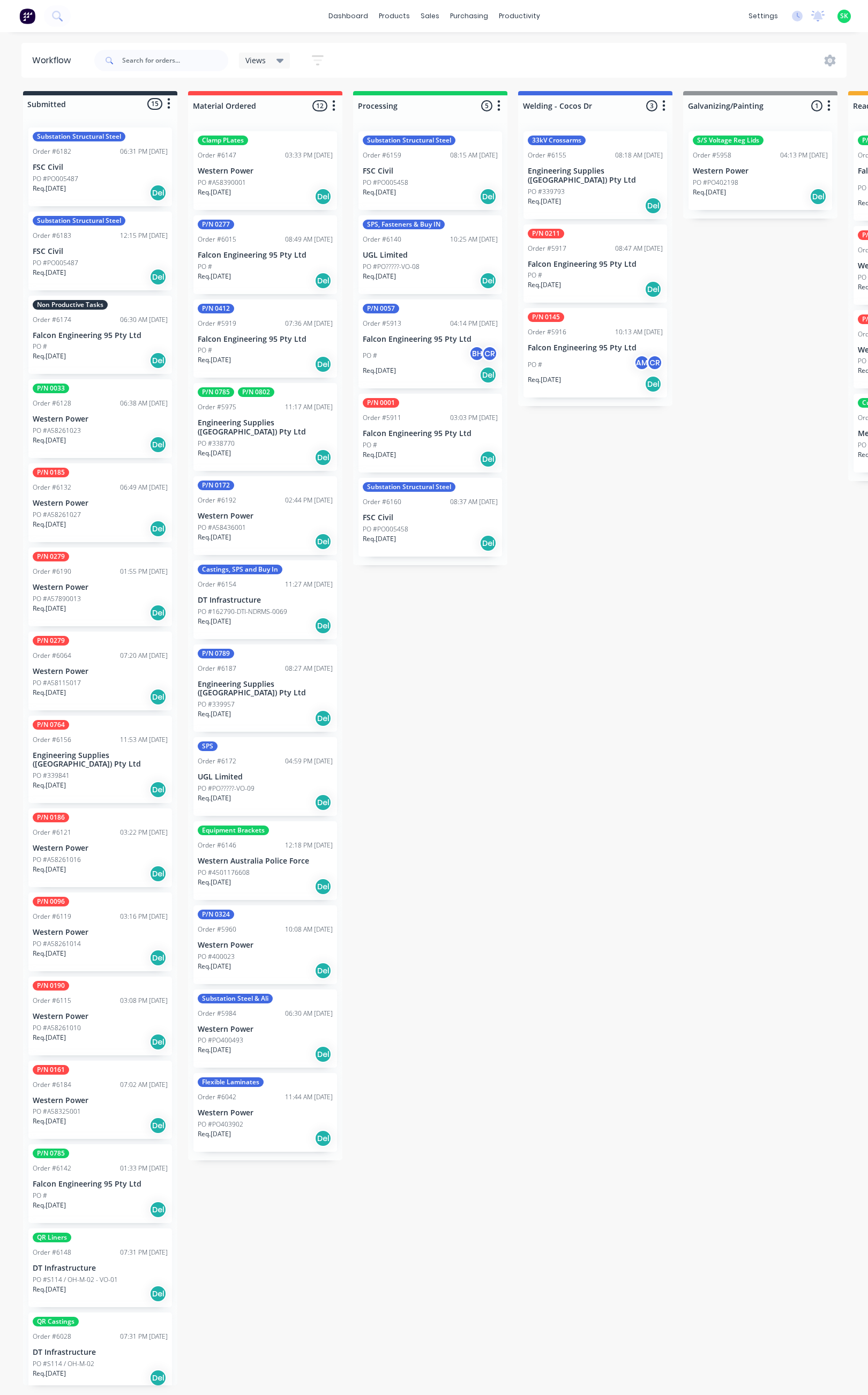
click at [274, 783] on div "PO #PO?????-VO-09" at bounding box center [265, 788] width 135 height 9
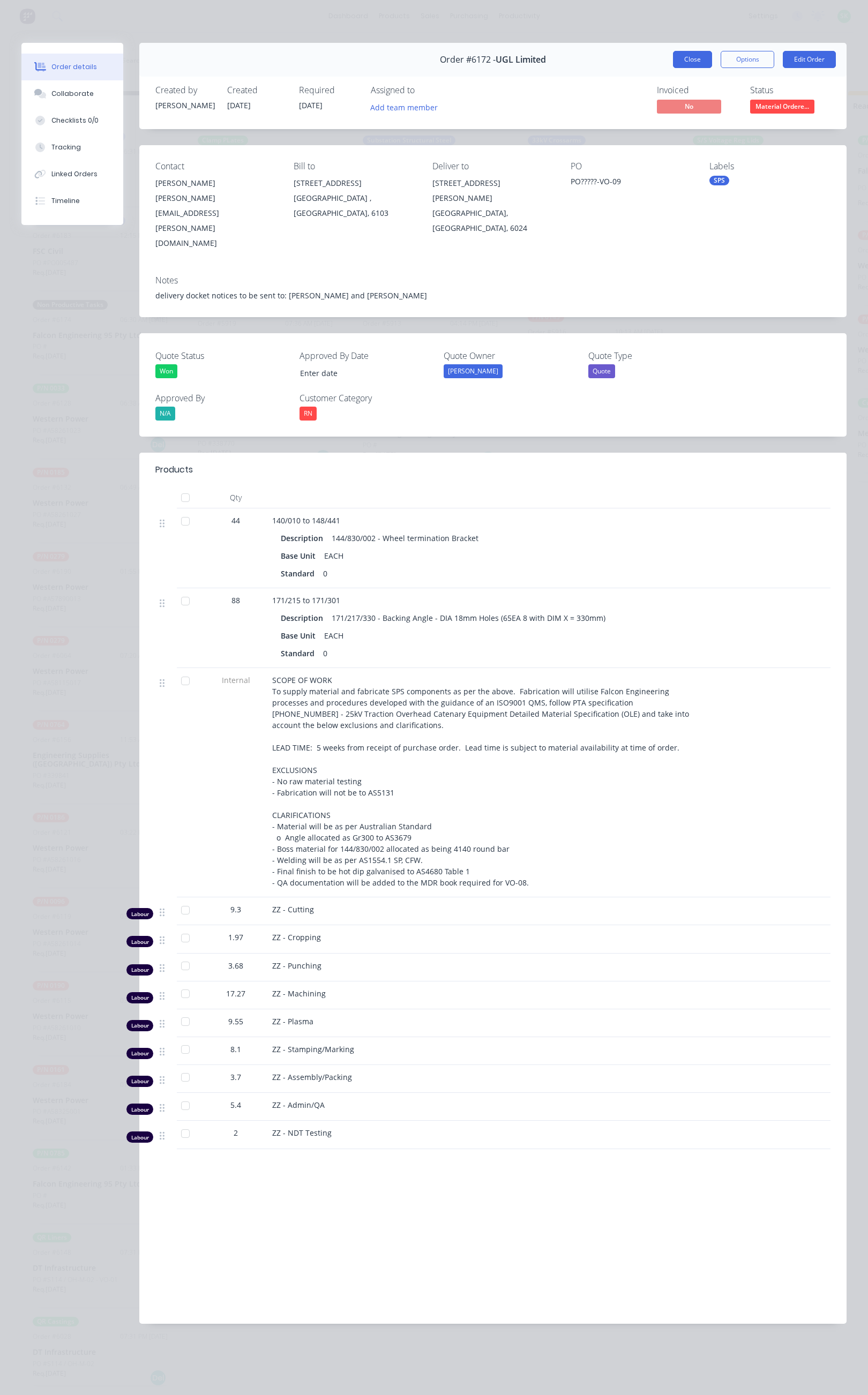
click at [689, 58] on button "Close" at bounding box center [691, 60] width 39 height 17
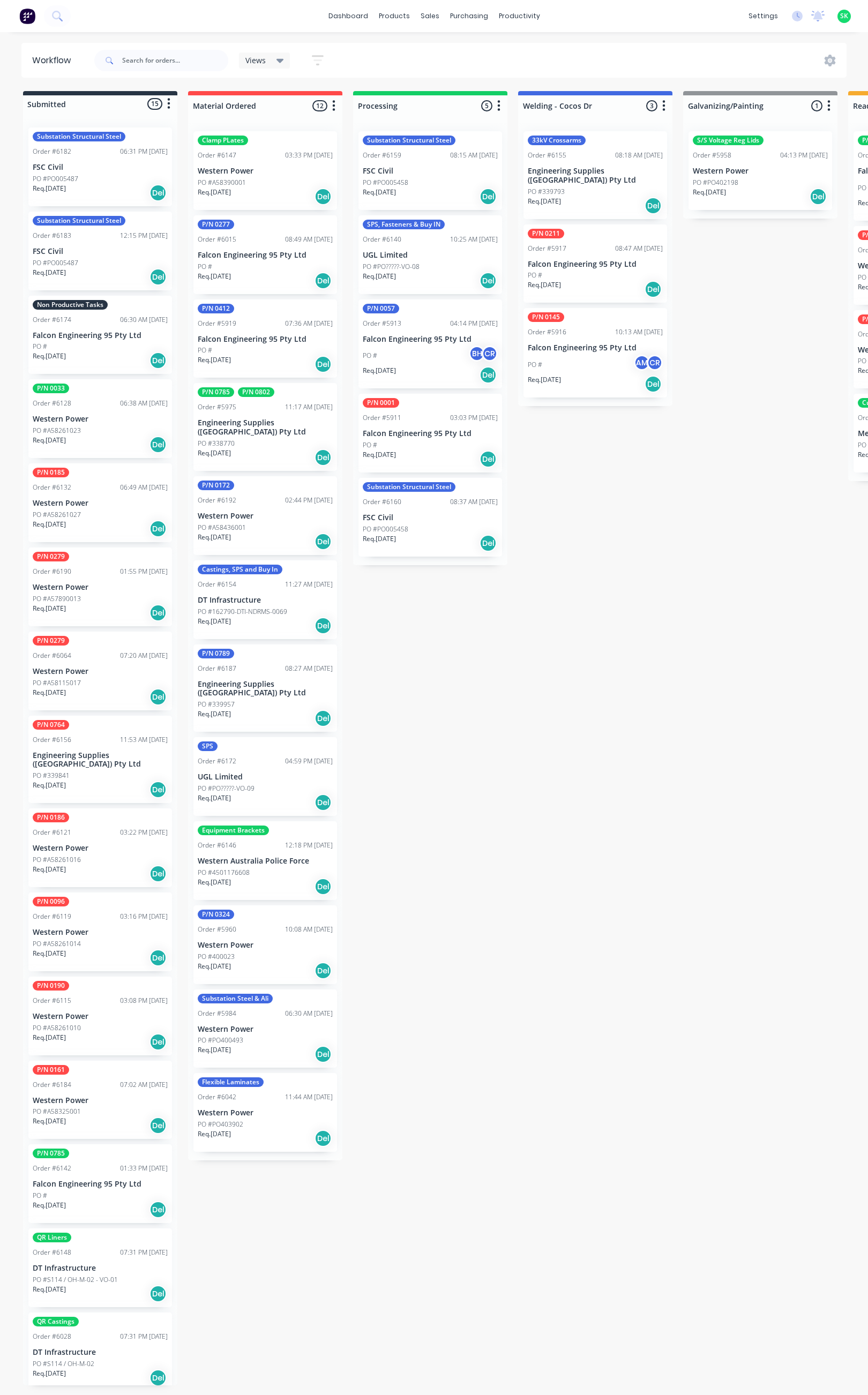
click at [436, 262] on div "PO #PO?????-VO-08" at bounding box center [430, 267] width 135 height 9
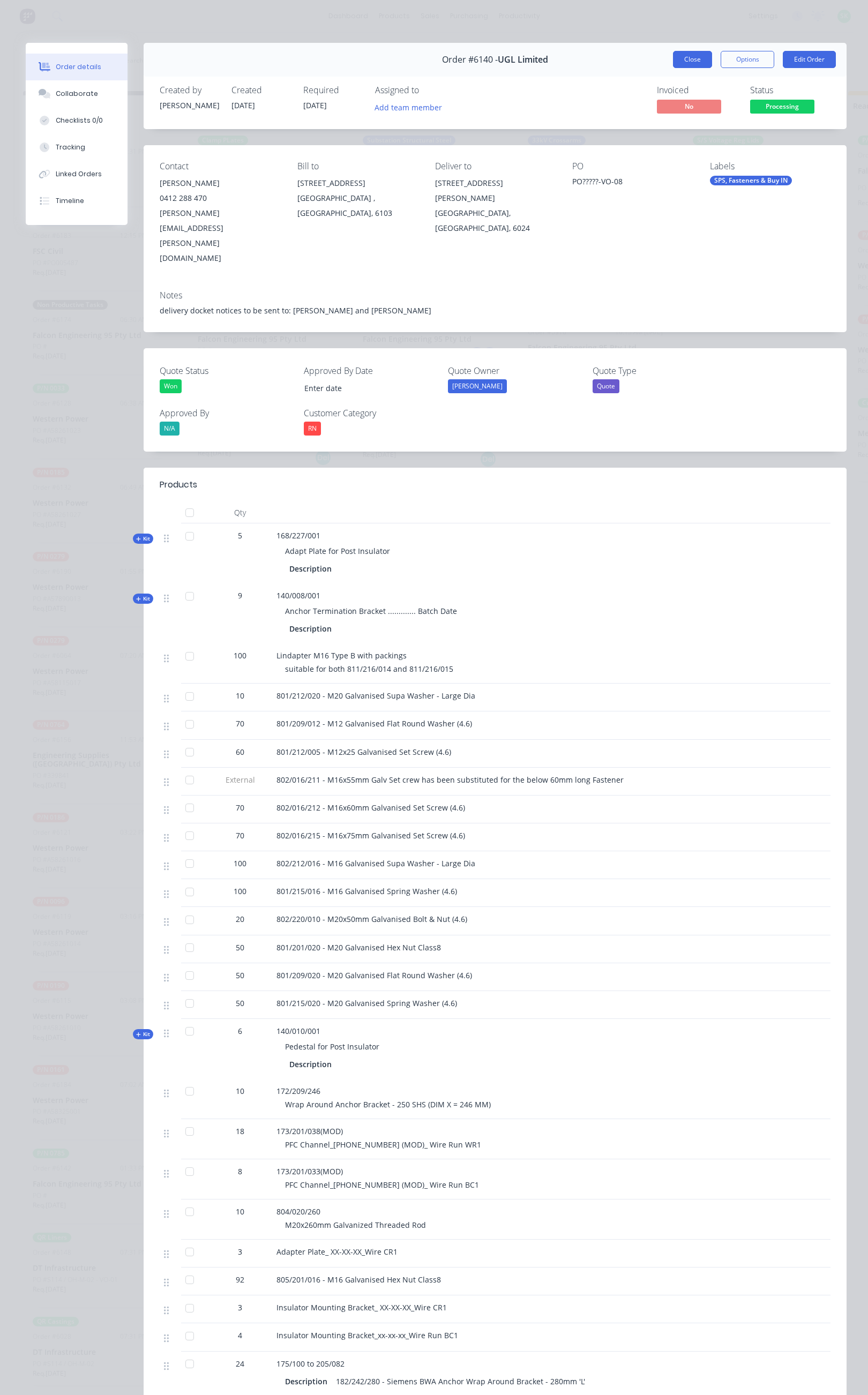
click at [685, 64] on button "Close" at bounding box center [691, 60] width 39 height 17
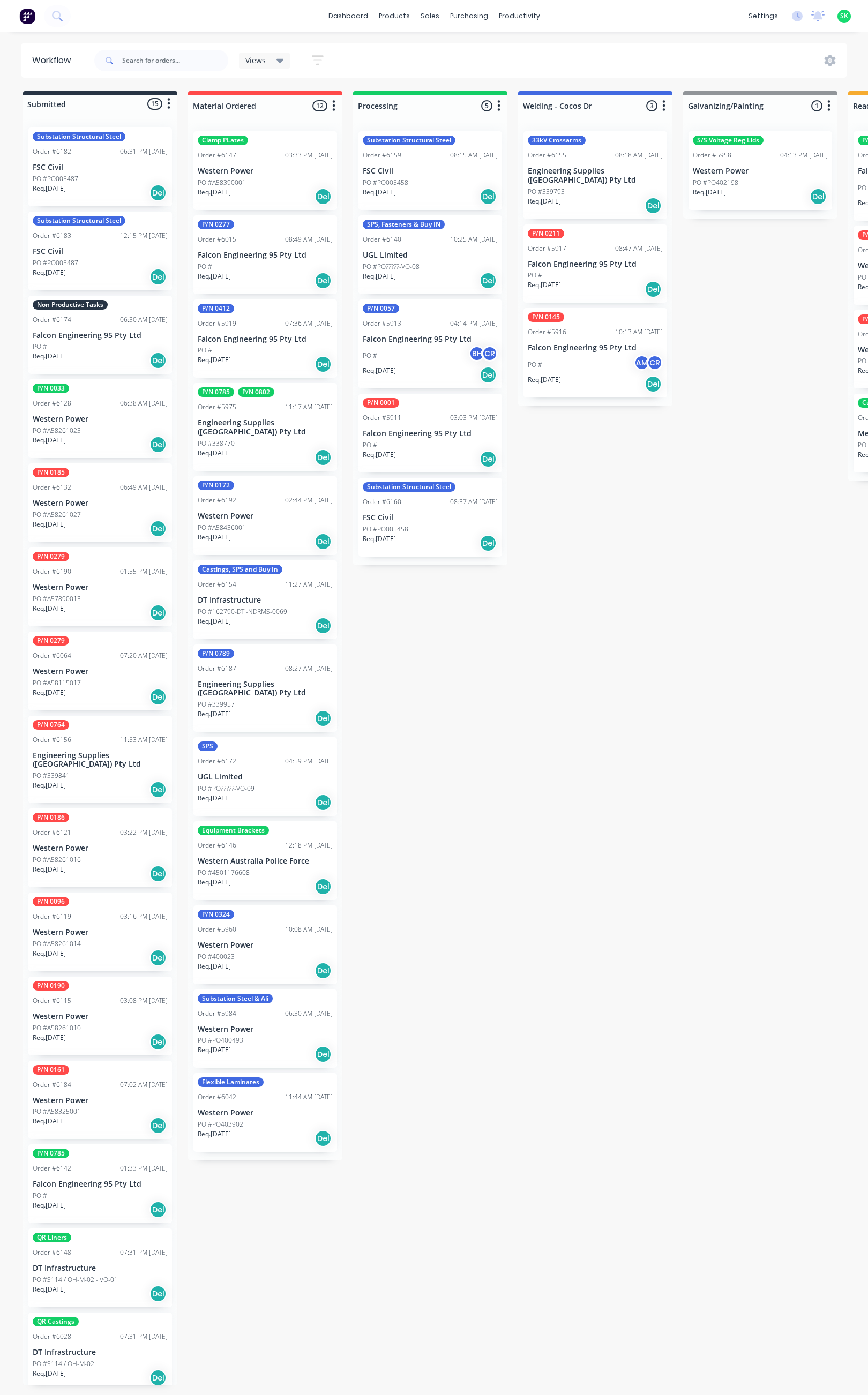
click at [432, 275] on div "Req. [DATE] Del" at bounding box center [430, 280] width 135 height 18
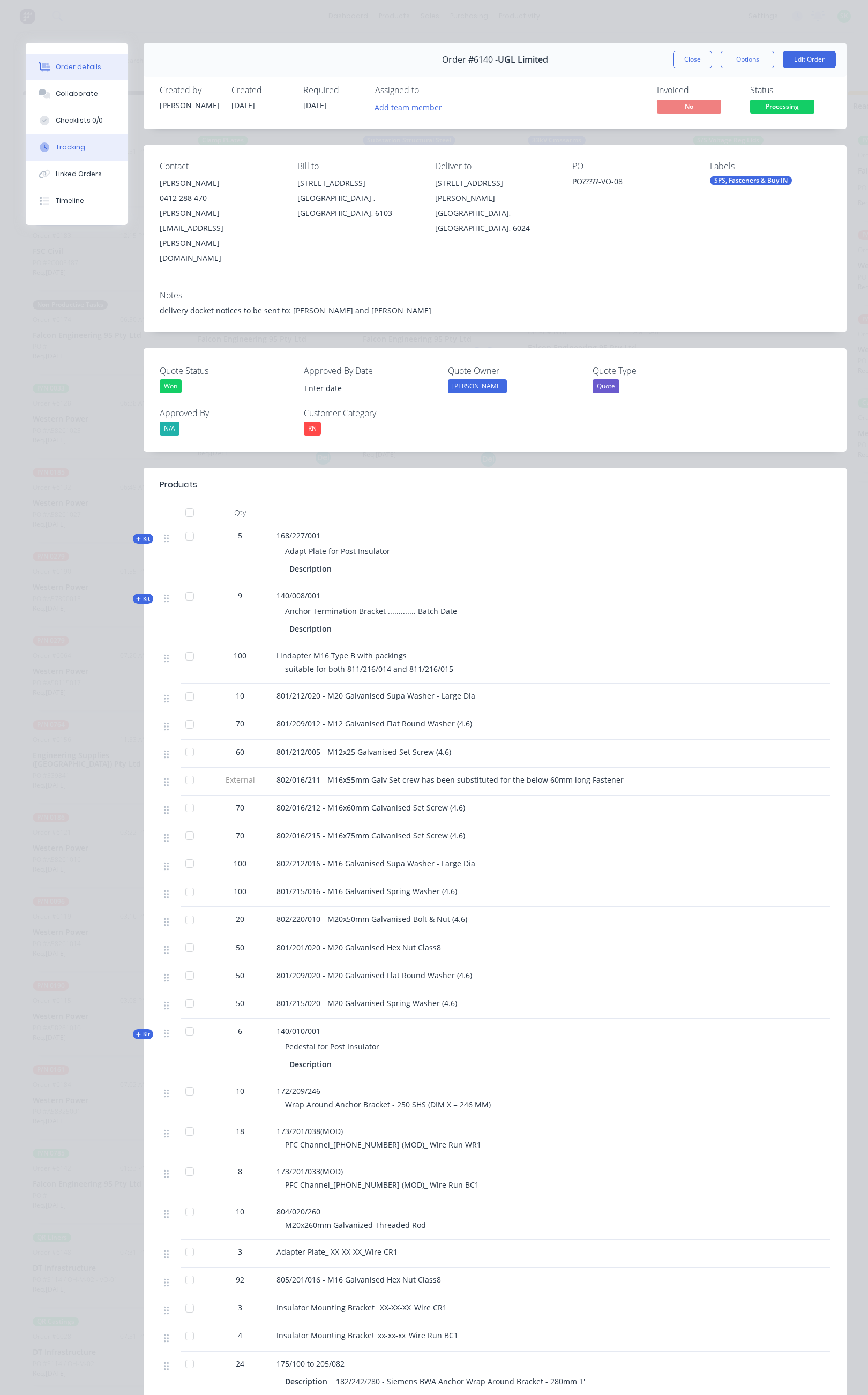
click at [94, 143] on button "Tracking" at bounding box center [76, 147] width 102 height 27
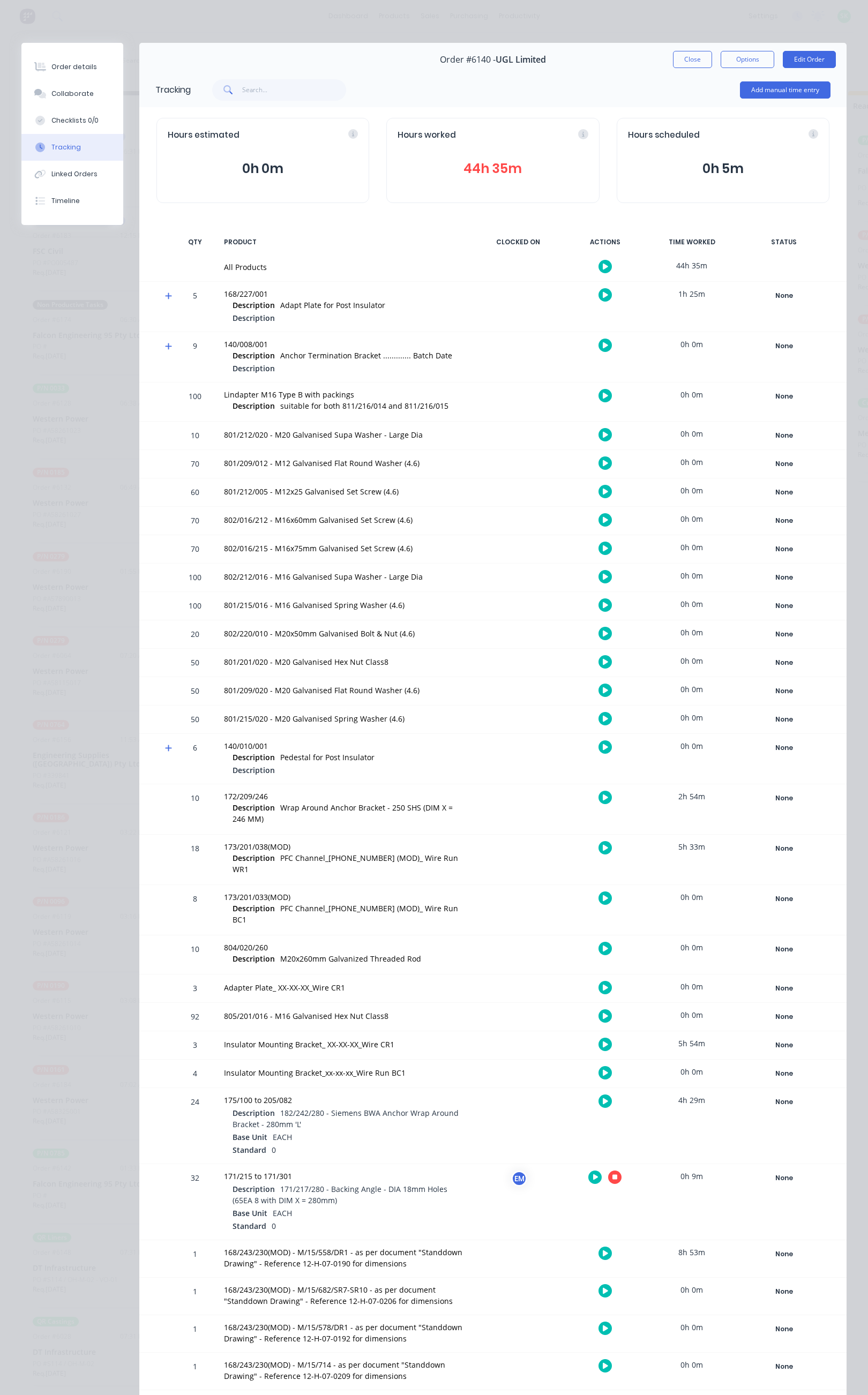
click at [500, 170] on button "44h 35m" at bounding box center [492, 168] width 190 height 20
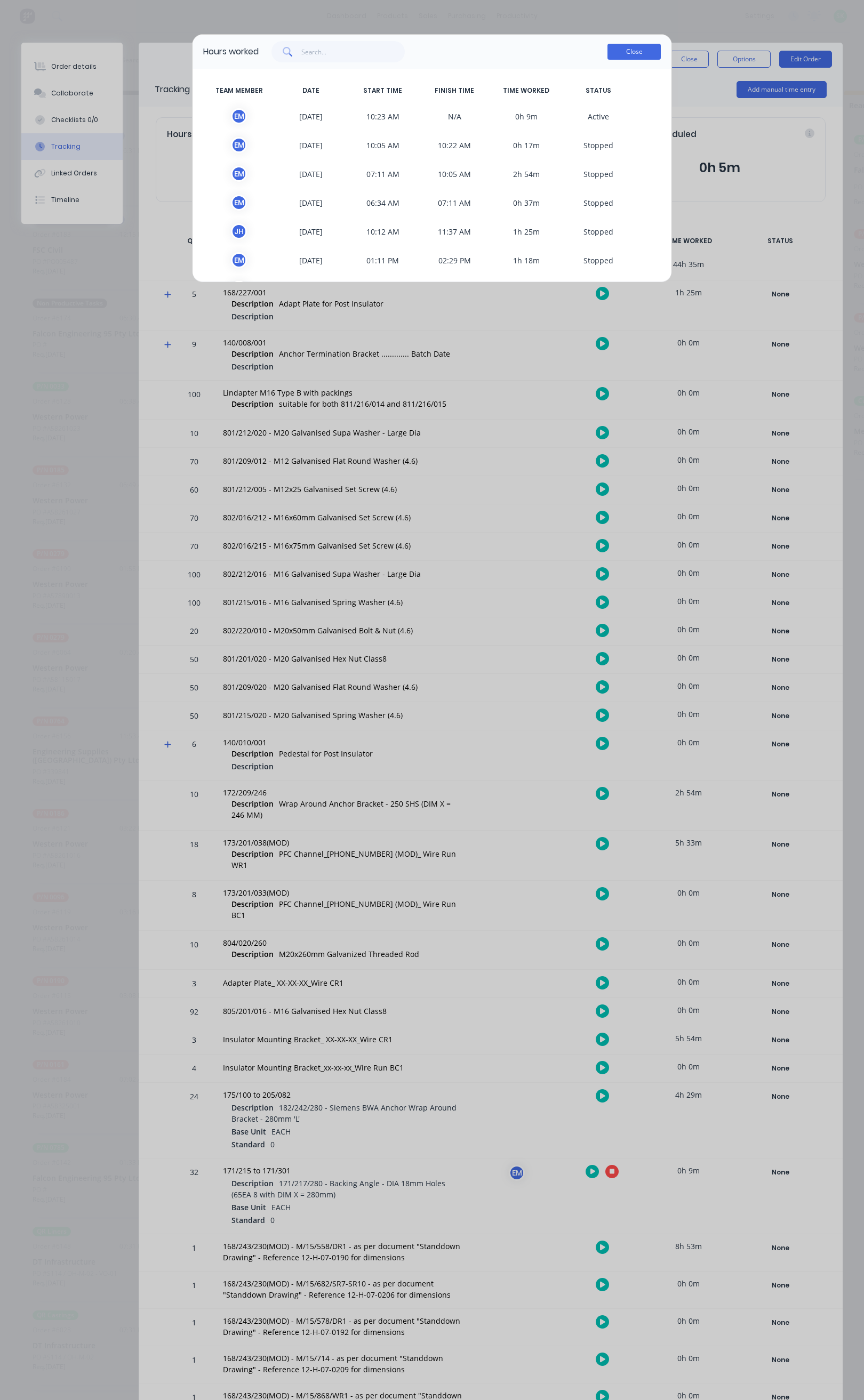
click at [627, 48] on button "Close" at bounding box center [633, 51] width 53 height 16
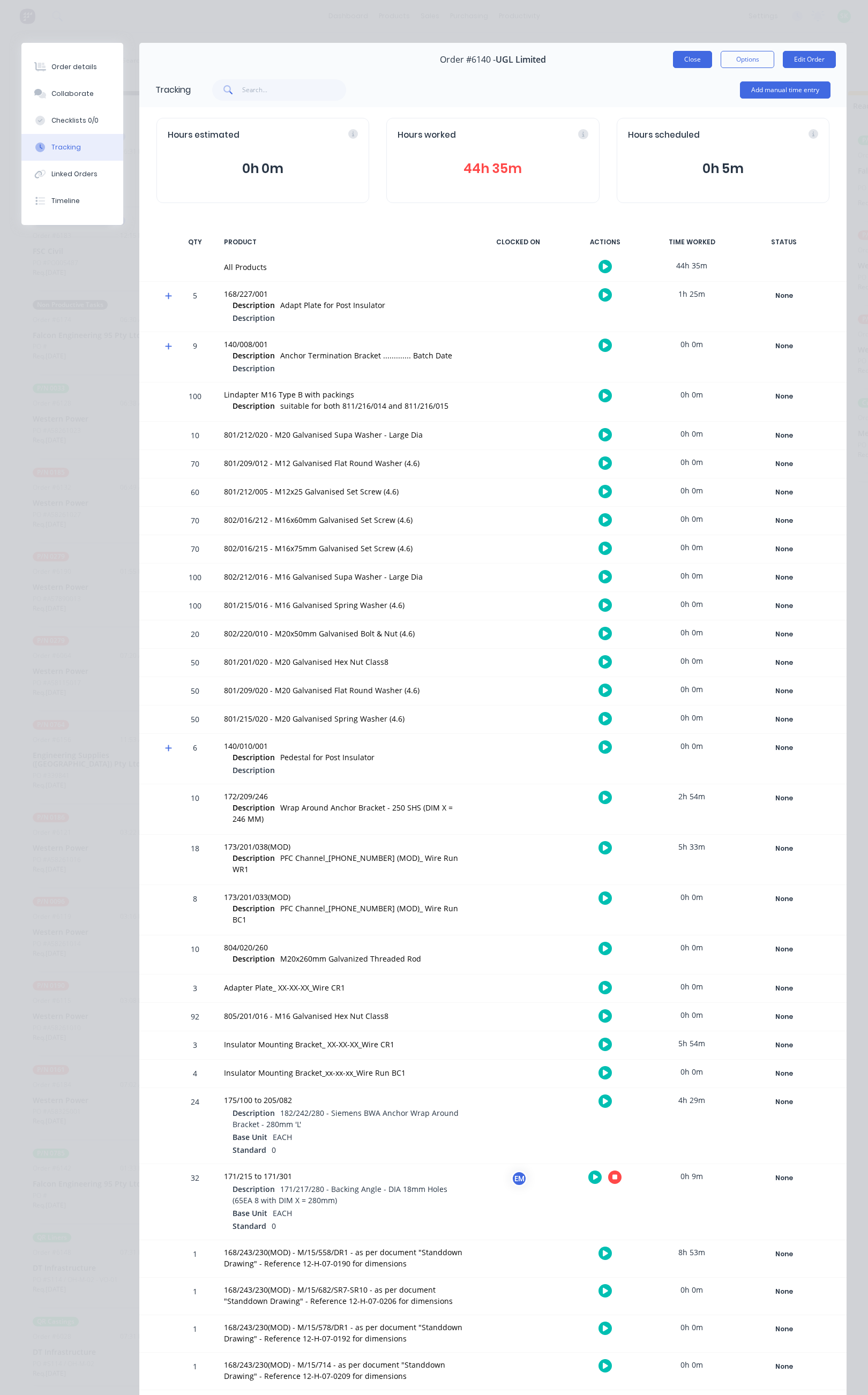
click at [672, 57] on button "Close" at bounding box center [691, 60] width 39 height 17
